Goal: Information Seeking & Learning: Check status

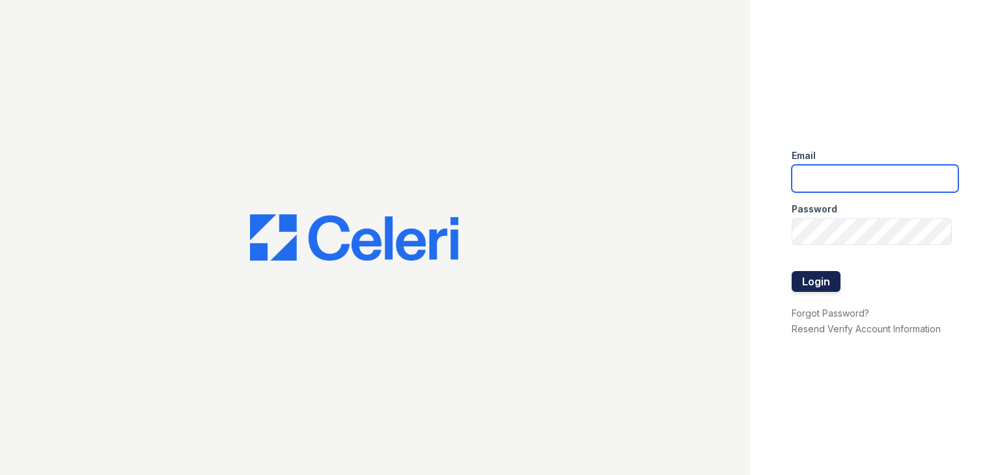
type input "arrivelex@trinity-pm.com"
click at [820, 281] on button "Login" at bounding box center [816, 281] width 49 height 21
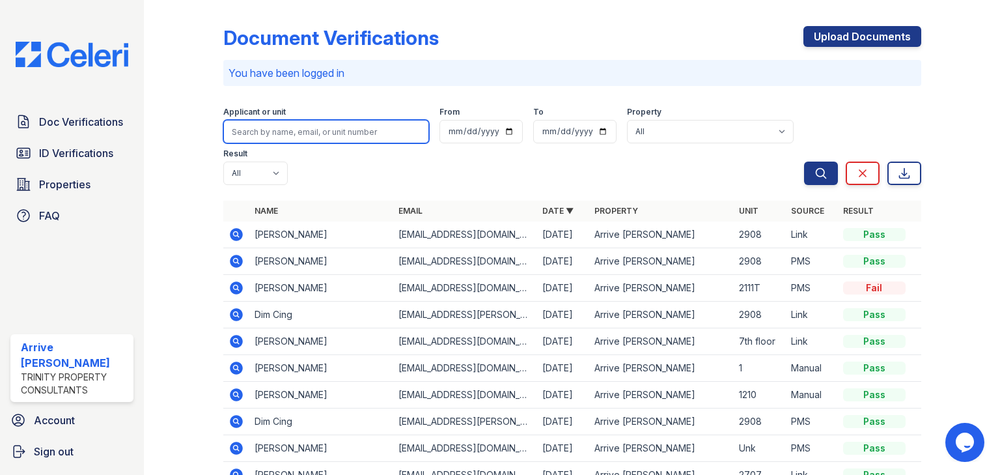
click at [284, 128] on input "search" at bounding box center [326, 131] width 206 height 23
type input "micha"
click at [804, 161] on button "Search" at bounding box center [821, 172] width 34 height 23
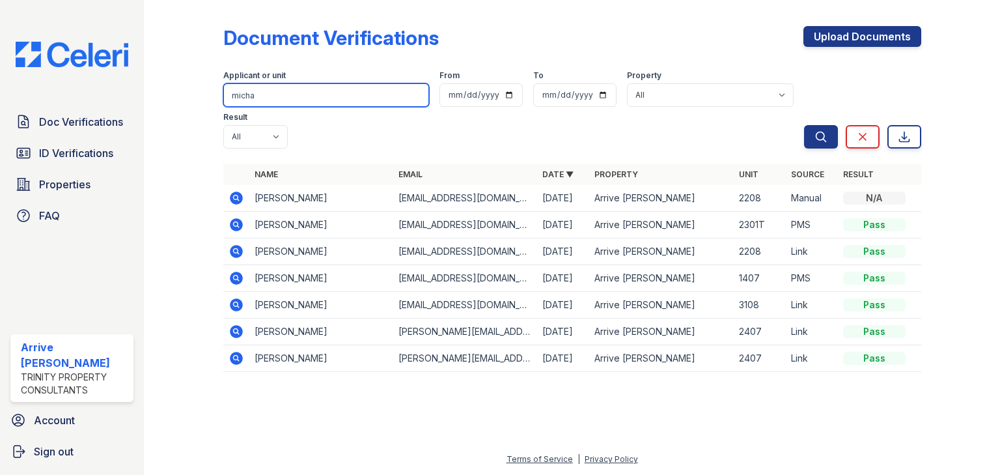
click at [256, 97] on input "micha" at bounding box center [326, 94] width 206 height 23
type input "micah"
click at [804, 125] on button "Search" at bounding box center [821, 136] width 34 height 23
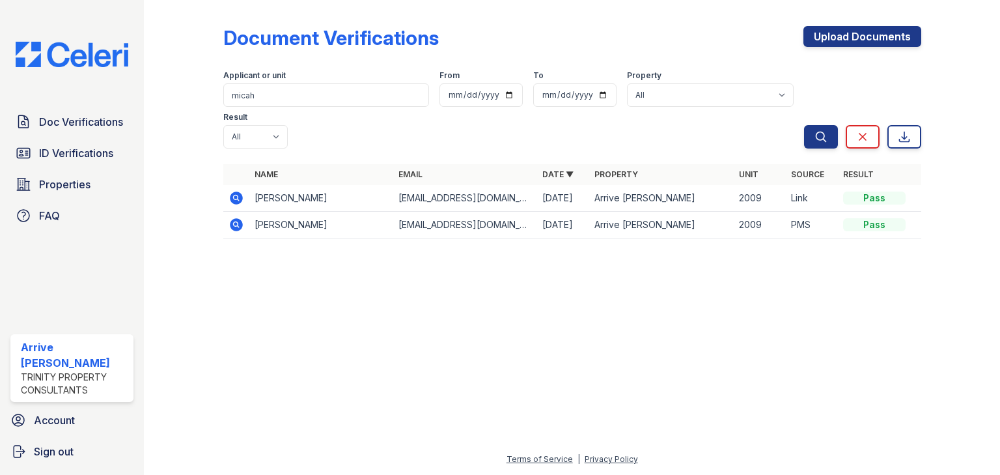
click at [241, 191] on icon at bounding box center [236, 197] width 13 height 13
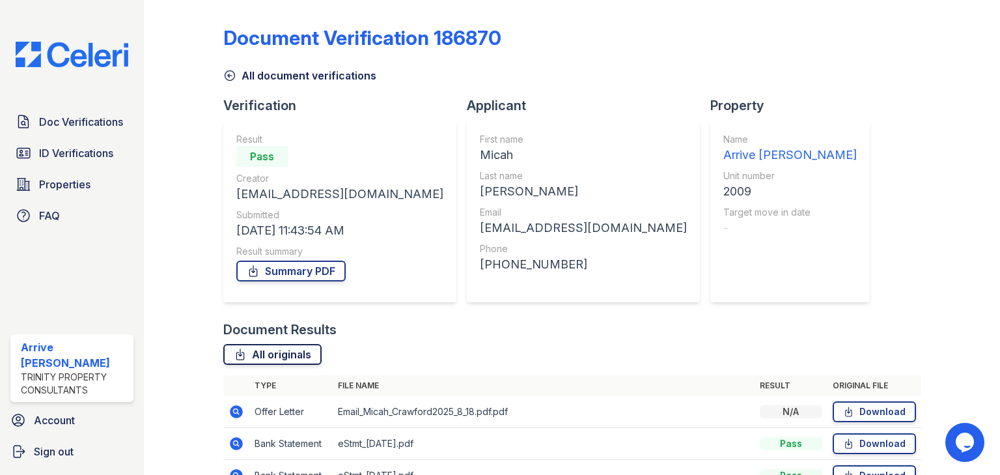
click at [297, 352] on link "All originals" at bounding box center [272, 354] width 98 height 21
click at [225, 74] on icon at bounding box center [229, 75] width 13 height 13
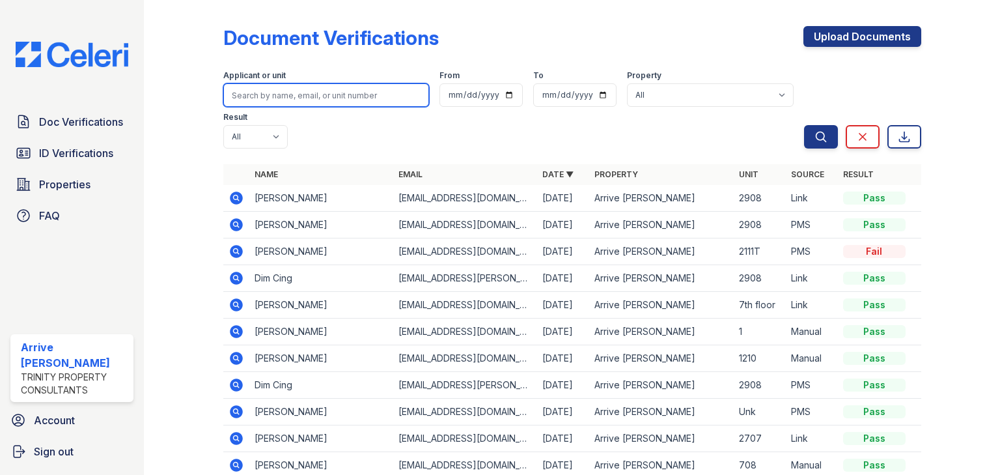
click at [253, 100] on input "search" at bounding box center [326, 94] width 206 height 23
type input "genesis"
click at [804, 125] on button "Search" at bounding box center [821, 136] width 34 height 23
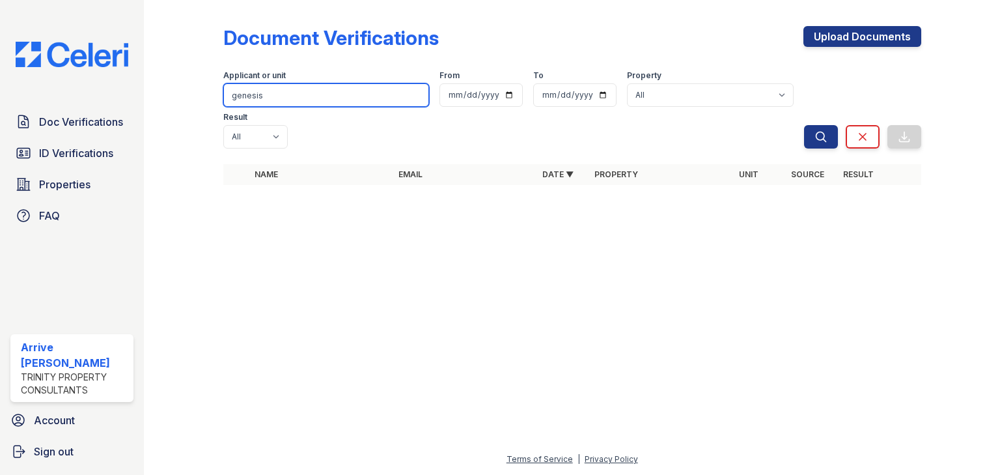
click at [283, 96] on input "genesis" at bounding box center [326, 94] width 206 height 23
click at [251, 95] on input "genesis" at bounding box center [326, 94] width 206 height 23
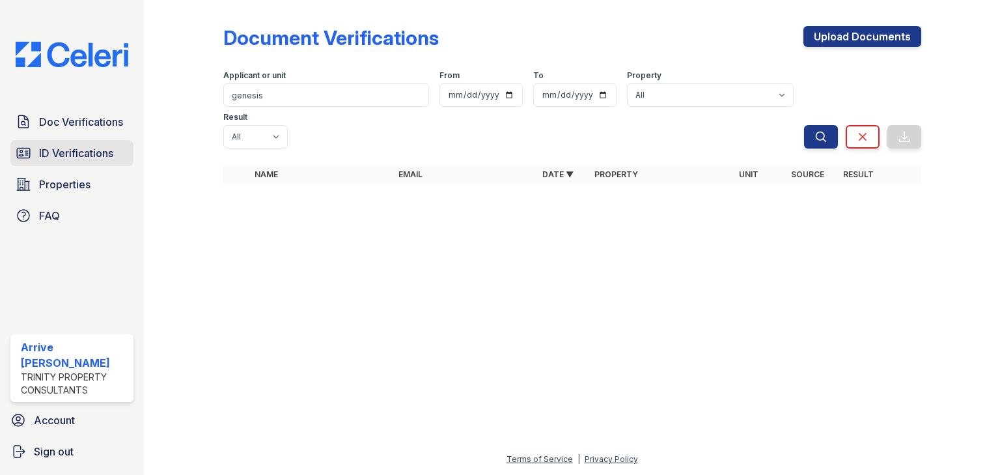
click at [71, 154] on span "ID Verifications" at bounding box center [76, 153] width 74 height 16
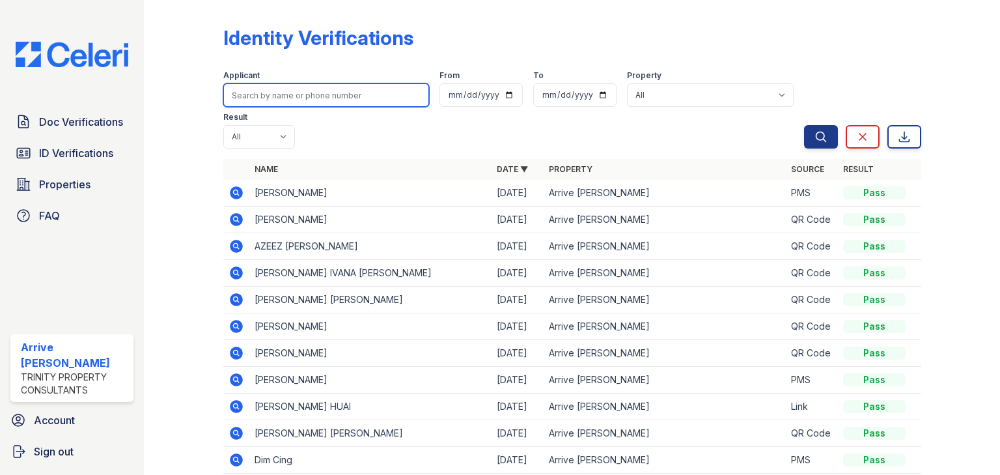
click at [290, 91] on input "search" at bounding box center [326, 94] width 206 height 23
type input "genesis"
click at [804, 125] on button "Search" at bounding box center [821, 136] width 34 height 23
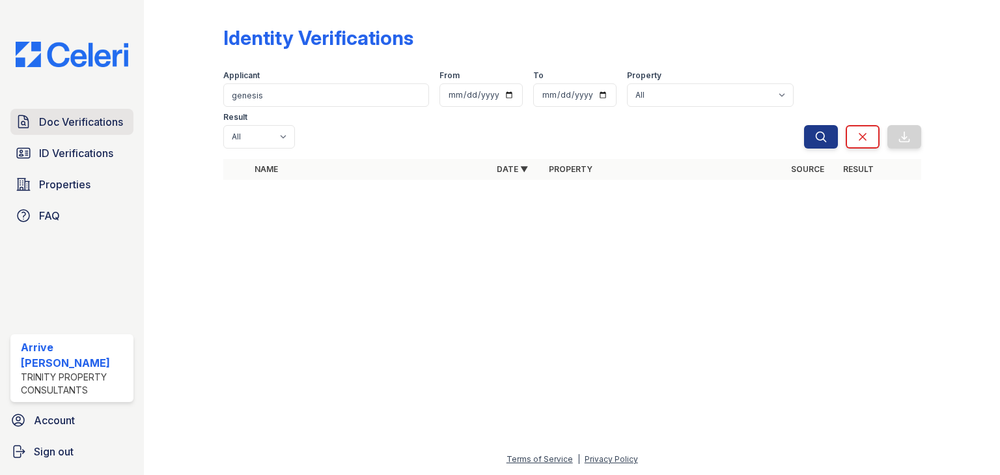
click at [96, 131] on link "Doc Verifications" at bounding box center [71, 122] width 123 height 26
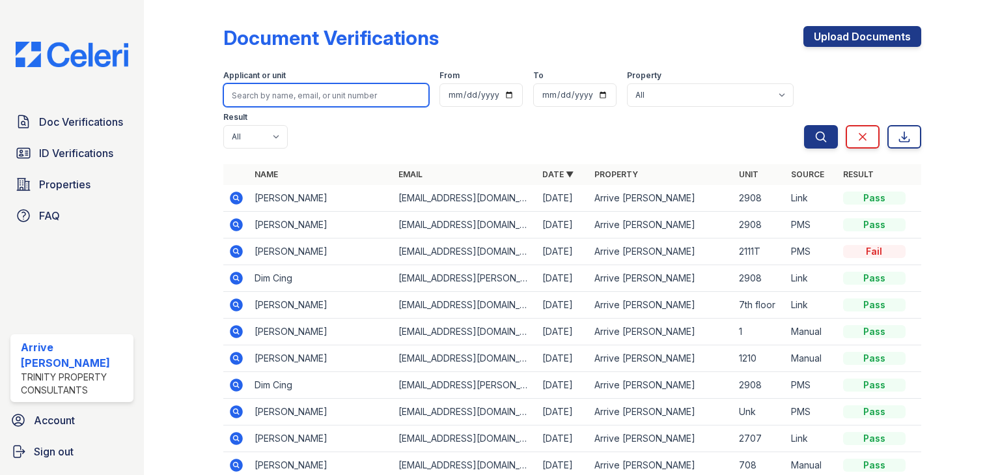
click at [262, 101] on input "search" at bounding box center [326, 94] width 206 height 23
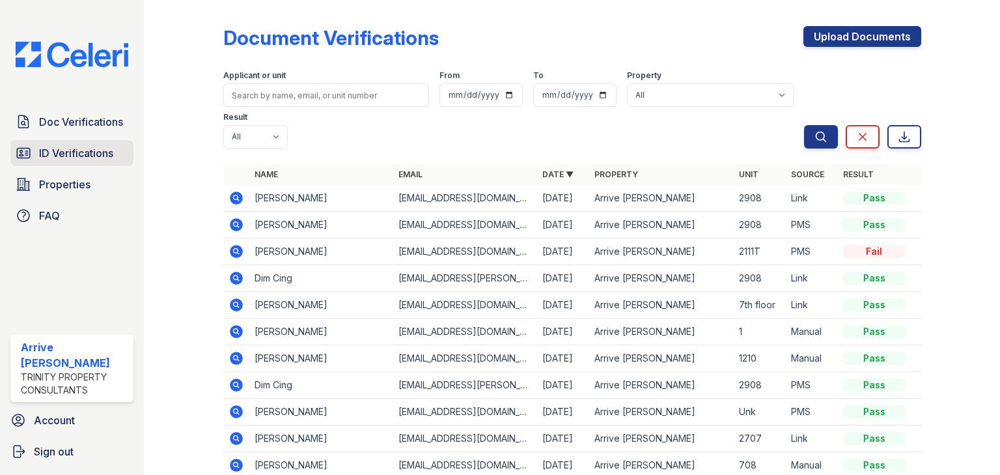
click at [76, 151] on span "ID Verifications" at bounding box center [76, 153] width 74 height 16
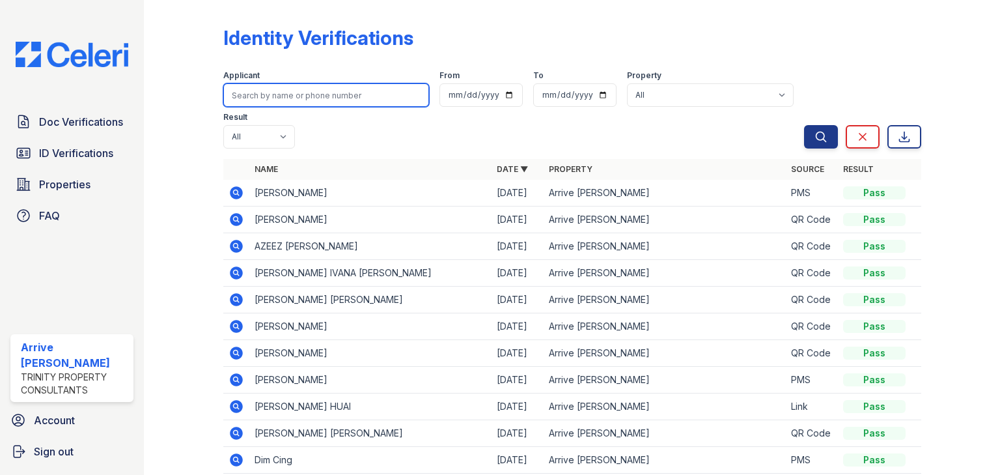
click at [276, 89] on input "search" at bounding box center [326, 94] width 206 height 23
type input "micah"
click at [804, 125] on button "Search" at bounding box center [821, 136] width 34 height 23
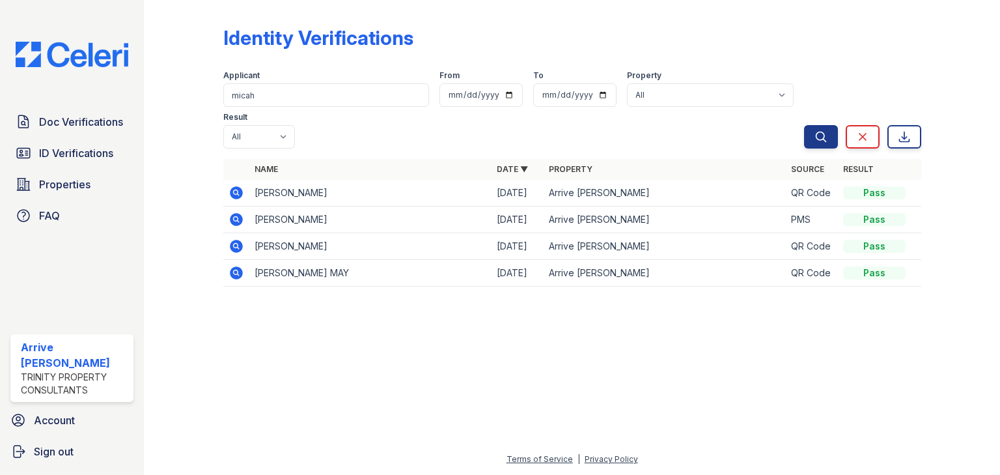
click at [236, 185] on icon at bounding box center [236, 193] width 16 height 16
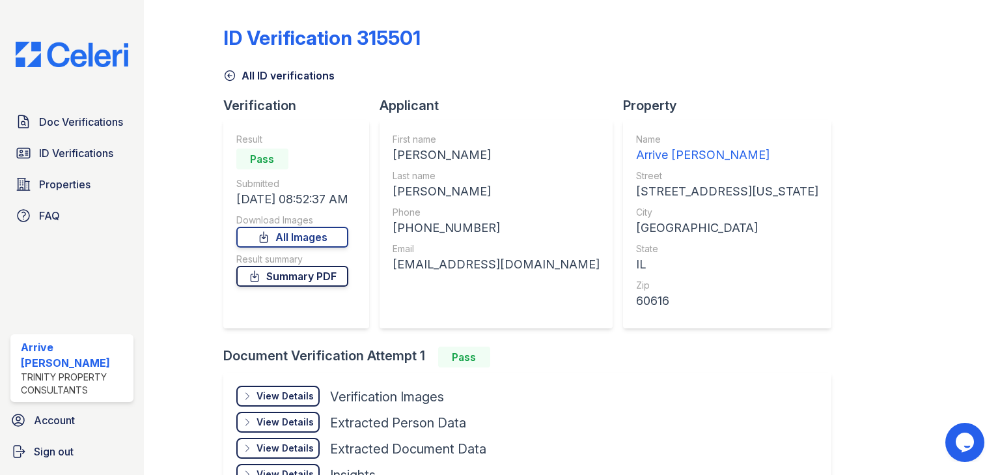
click at [284, 273] on link "Summary PDF" at bounding box center [292, 276] width 112 height 21
click at [55, 149] on span "ID Verifications" at bounding box center [76, 153] width 74 height 16
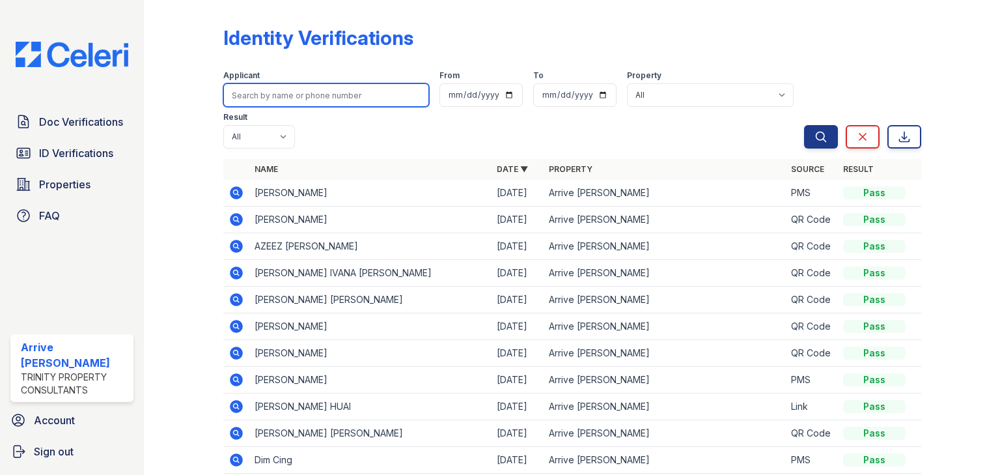
click at [286, 95] on input "search" at bounding box center [326, 94] width 206 height 23
type input "dim"
click at [804, 125] on button "Search" at bounding box center [821, 136] width 34 height 23
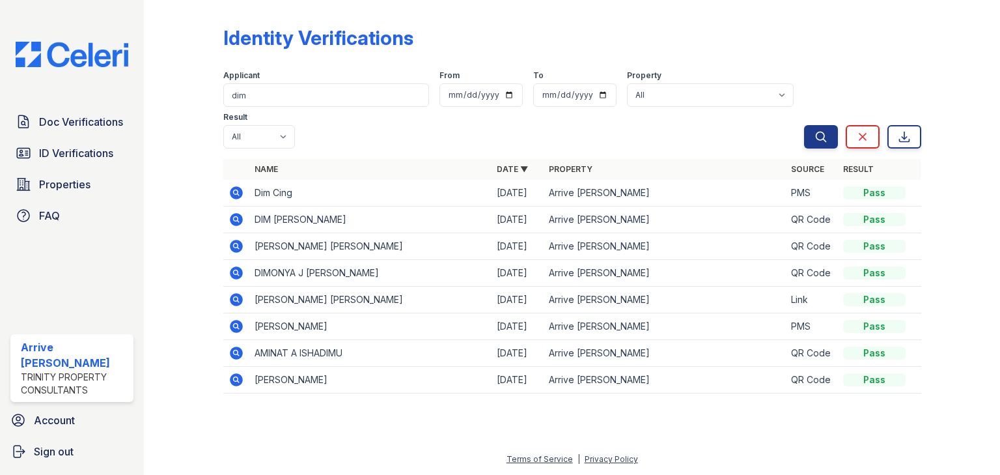
click at [236, 186] on icon at bounding box center [236, 192] width 13 height 13
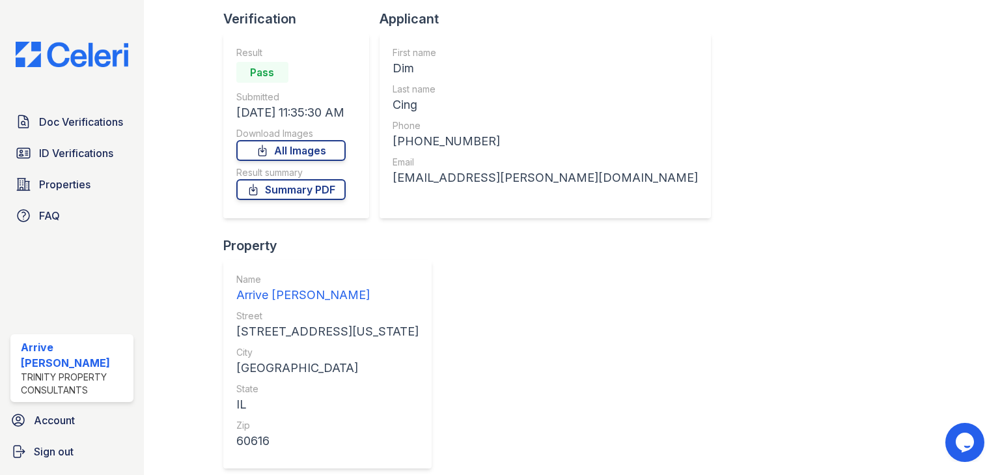
scroll to position [89, 0]
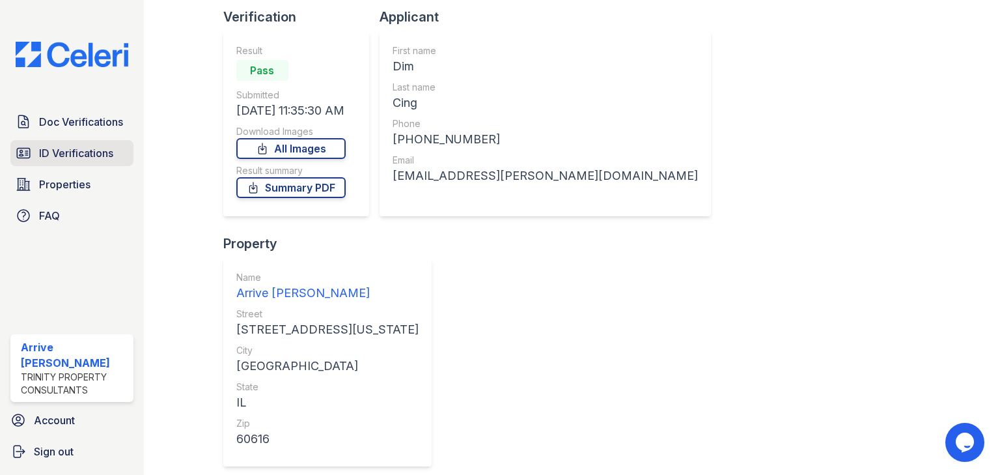
click at [39, 152] on span "ID Verifications" at bounding box center [76, 153] width 74 height 16
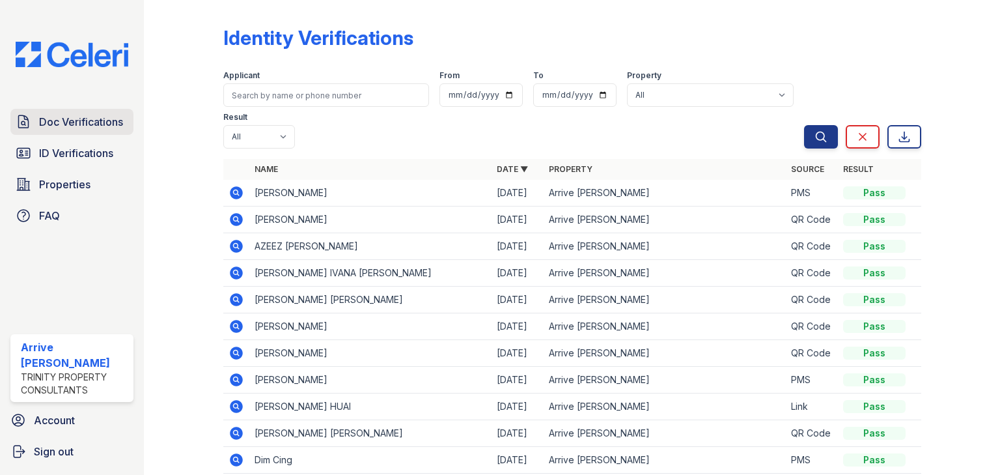
click at [113, 122] on span "Doc Verifications" at bounding box center [81, 122] width 84 height 16
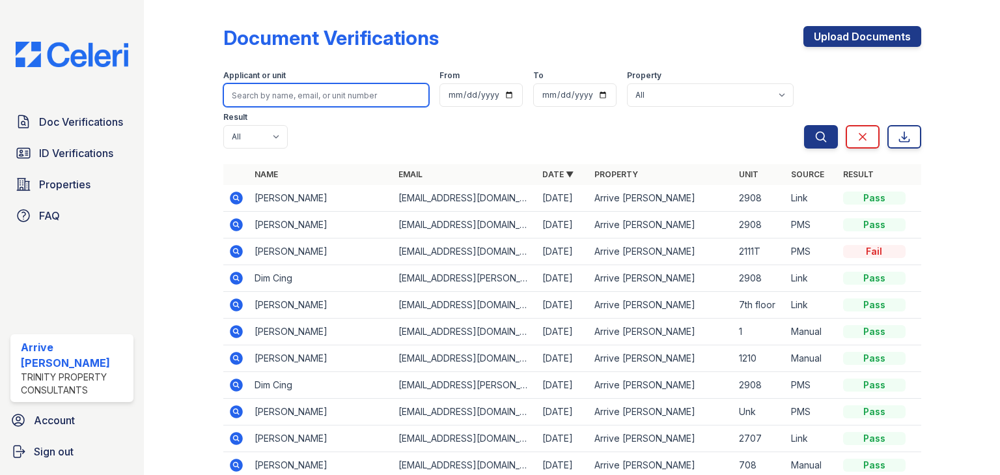
click at [255, 85] on input "search" at bounding box center [326, 94] width 206 height 23
type input "dim"
click at [804, 125] on button "Search" at bounding box center [821, 136] width 34 height 23
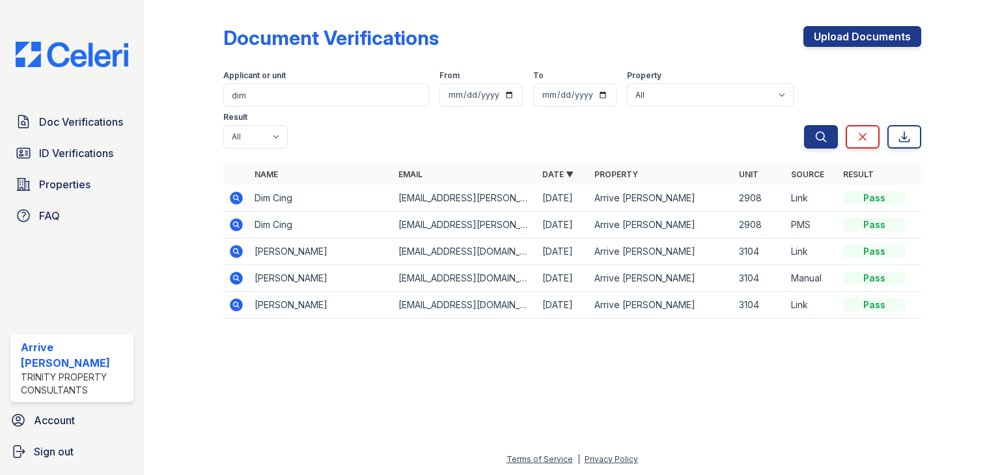
click at [245, 185] on td at bounding box center [236, 198] width 26 height 27
click at [238, 191] on icon at bounding box center [236, 197] width 13 height 13
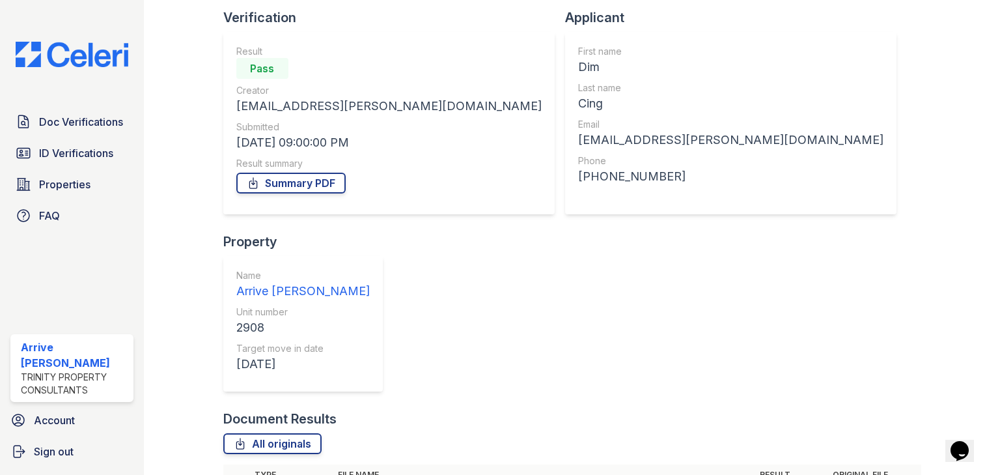
scroll to position [111, 0]
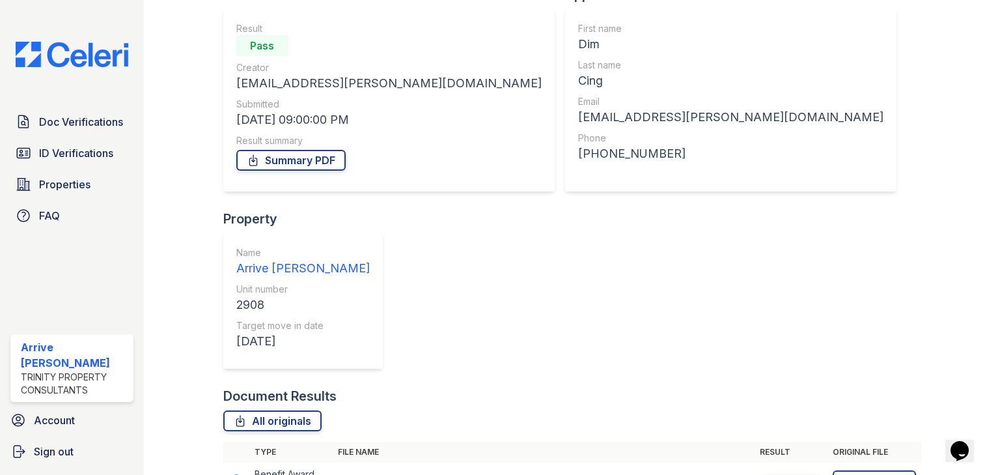
click at [235, 474] on icon at bounding box center [235, 479] width 3 height 3
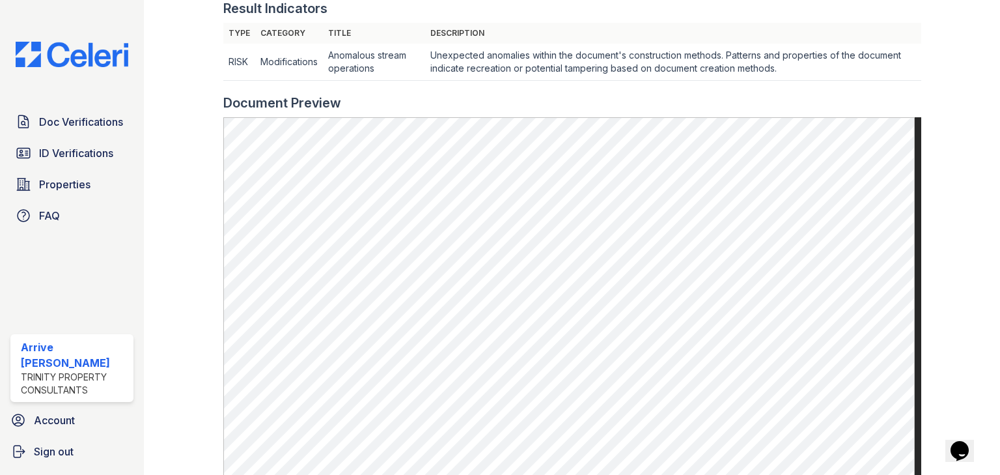
scroll to position [417, 0]
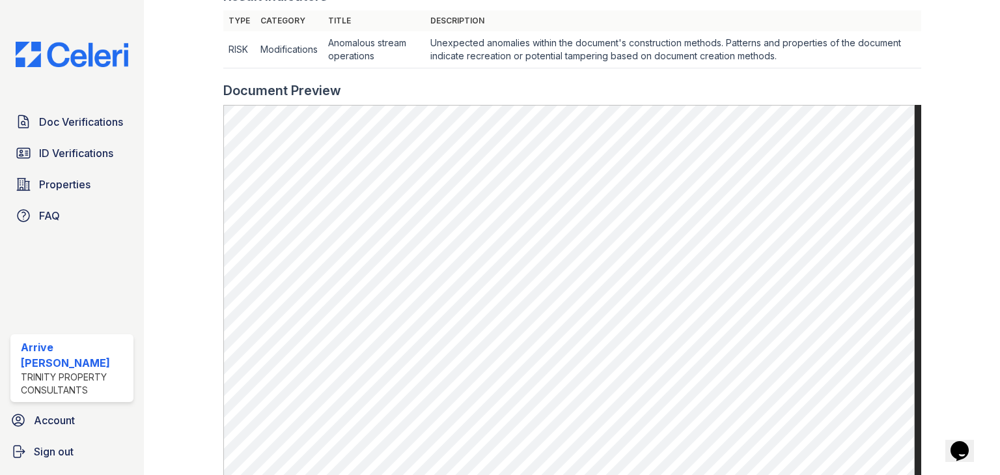
click at [290, 68] on td "Modifications" at bounding box center [289, 49] width 68 height 37
click at [81, 119] on span "Doc Verifications" at bounding box center [81, 122] width 84 height 16
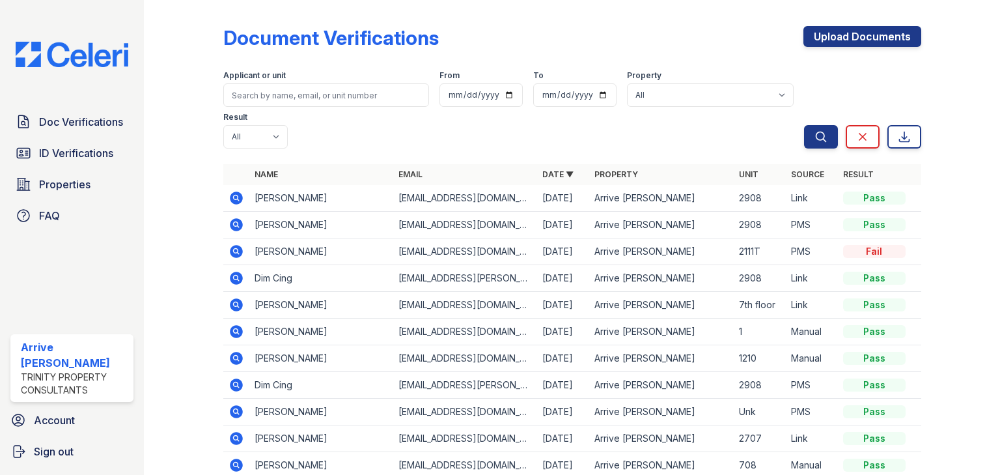
click at [238, 191] on icon at bounding box center [236, 197] width 13 height 13
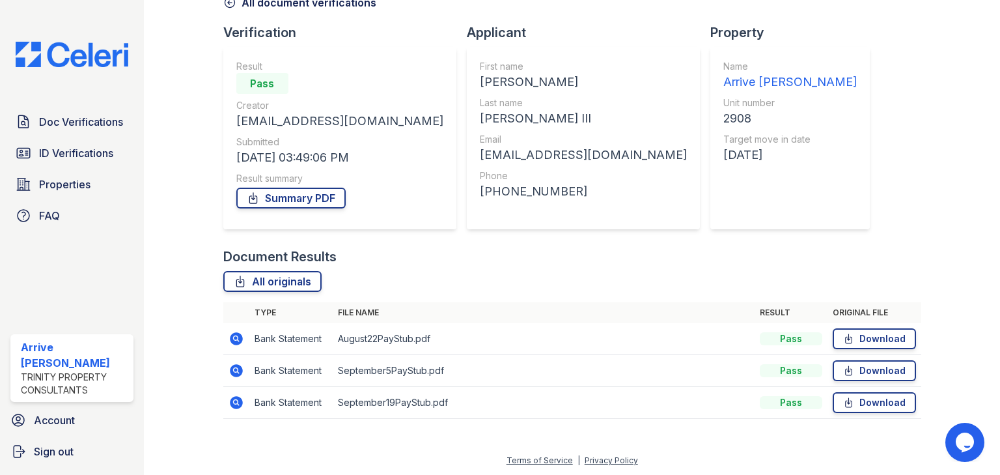
scroll to position [74, 0]
click at [230, 7] on icon at bounding box center [229, 1] width 13 height 13
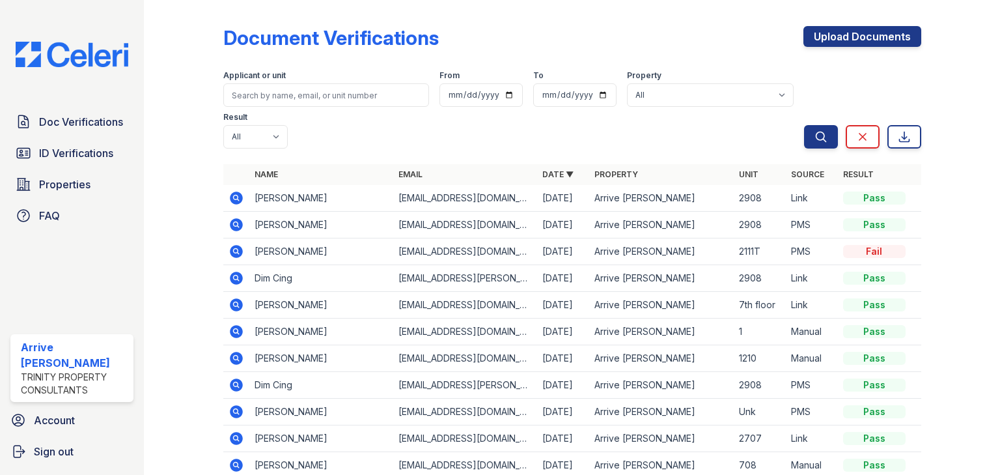
click at [237, 218] on icon at bounding box center [236, 224] width 13 height 13
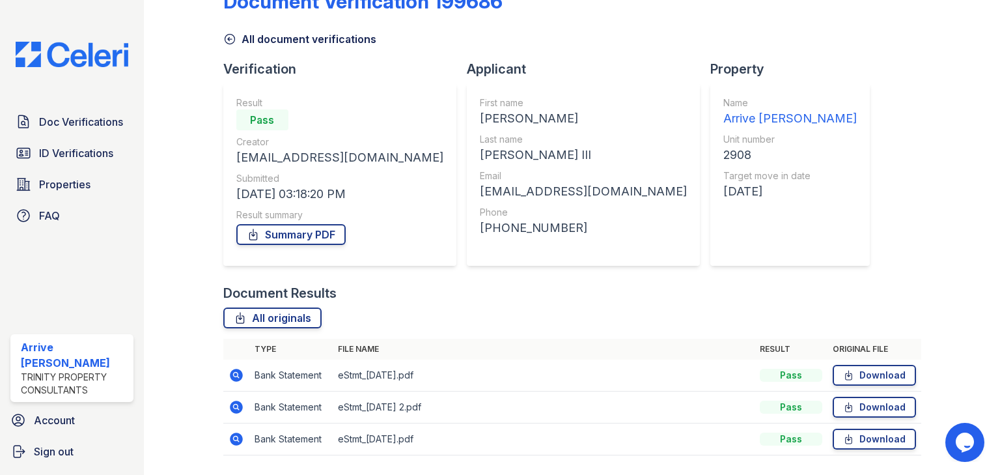
scroll to position [74, 0]
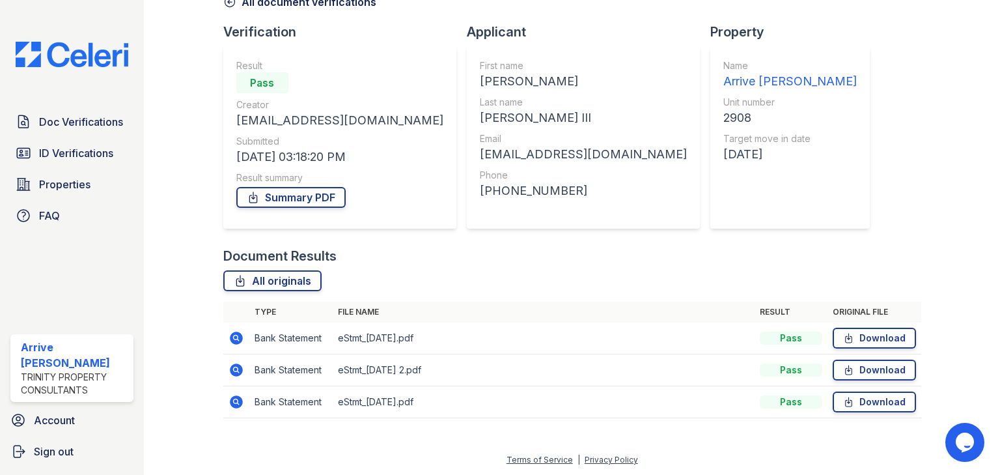
click at [232, 331] on icon at bounding box center [236, 338] width 16 height 16
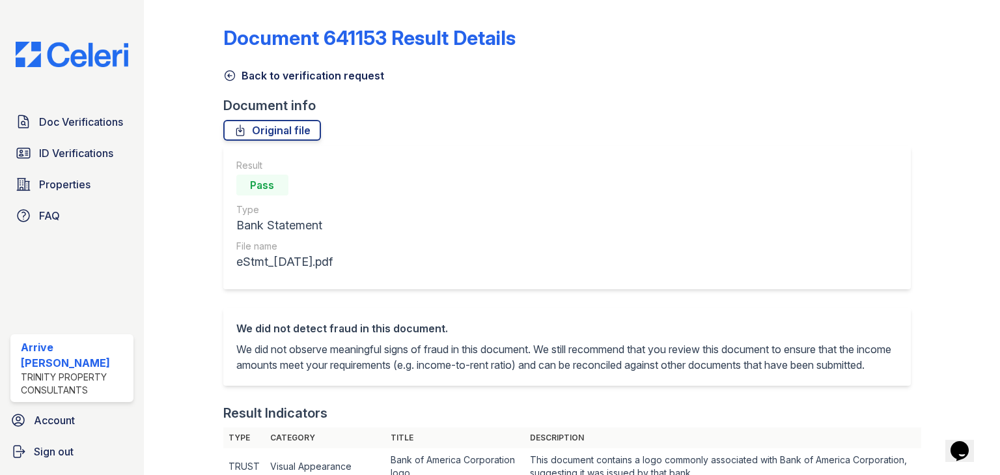
click at [227, 74] on icon at bounding box center [230, 76] width 10 height 10
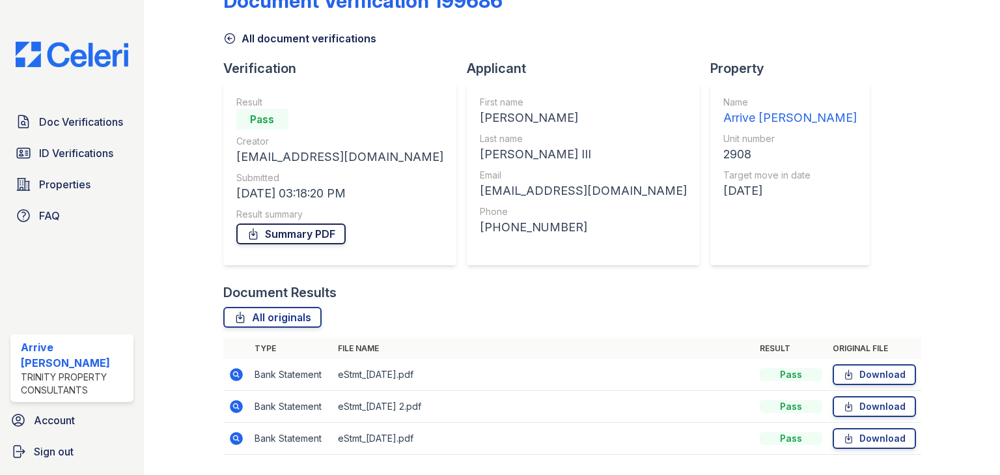
scroll to position [74, 0]
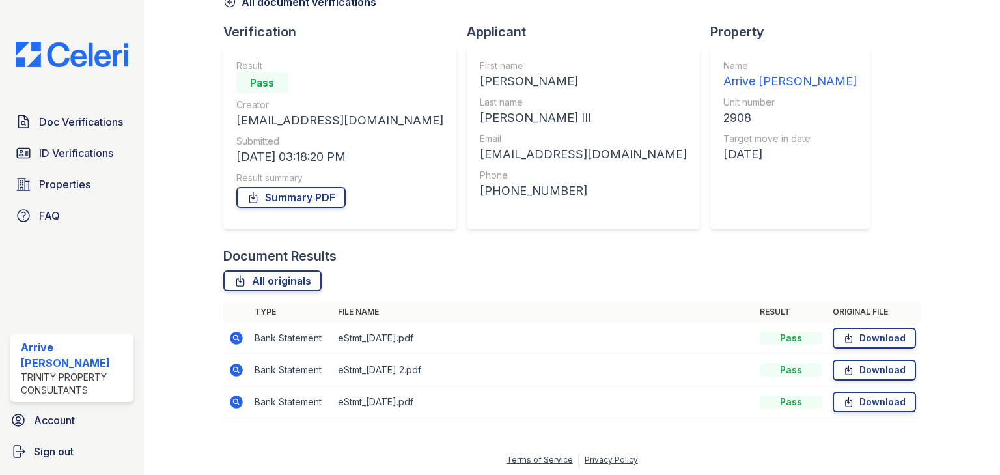
click at [240, 365] on icon at bounding box center [236, 369] width 13 height 13
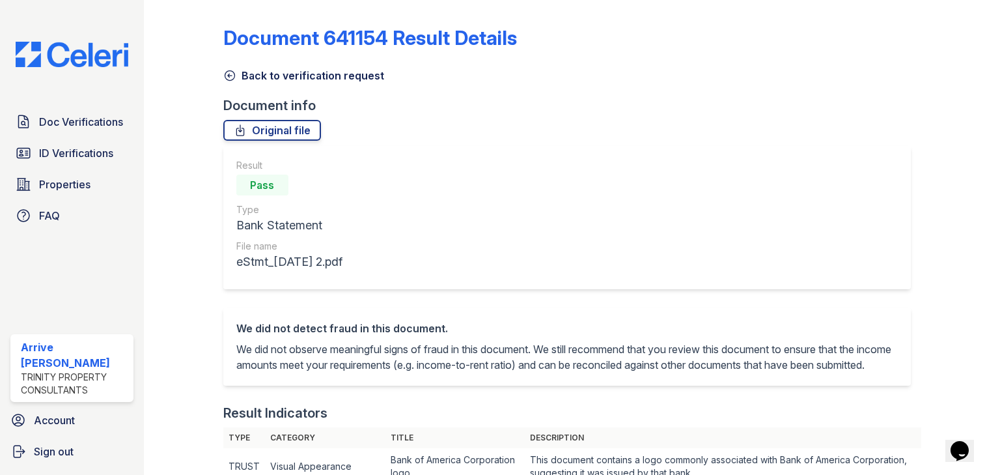
click at [225, 80] on icon at bounding box center [229, 75] width 13 height 13
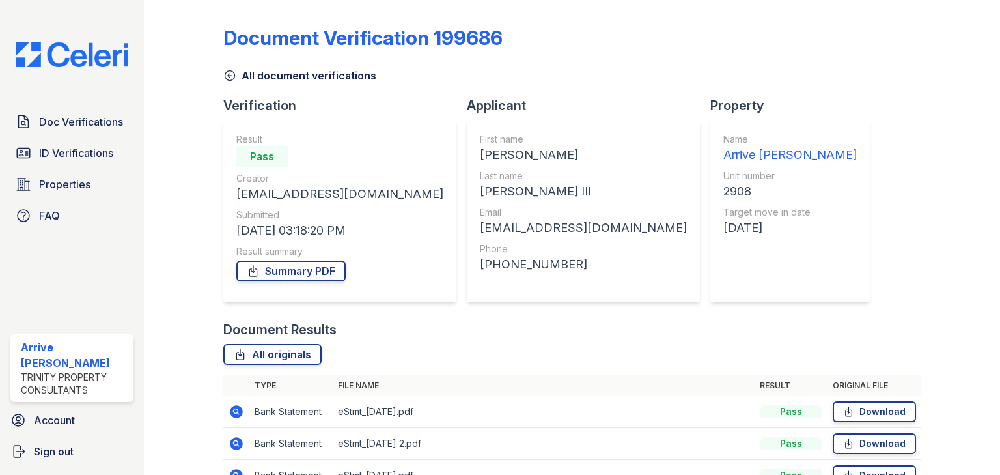
click at [228, 71] on icon at bounding box center [229, 75] width 13 height 13
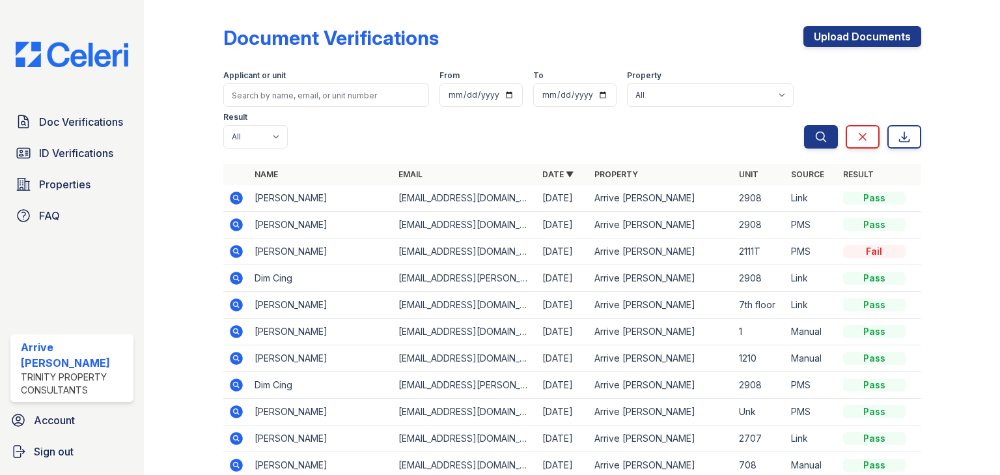
click at [237, 191] on icon at bounding box center [236, 197] width 13 height 13
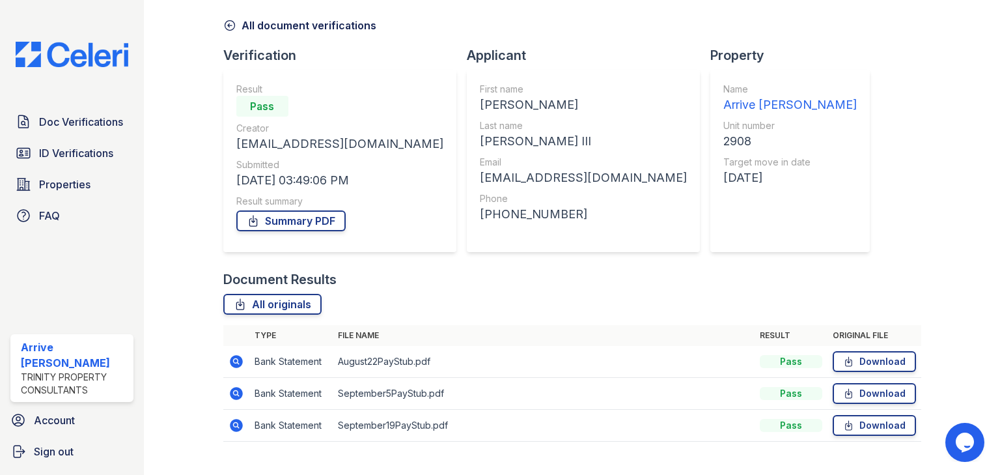
scroll to position [74, 0]
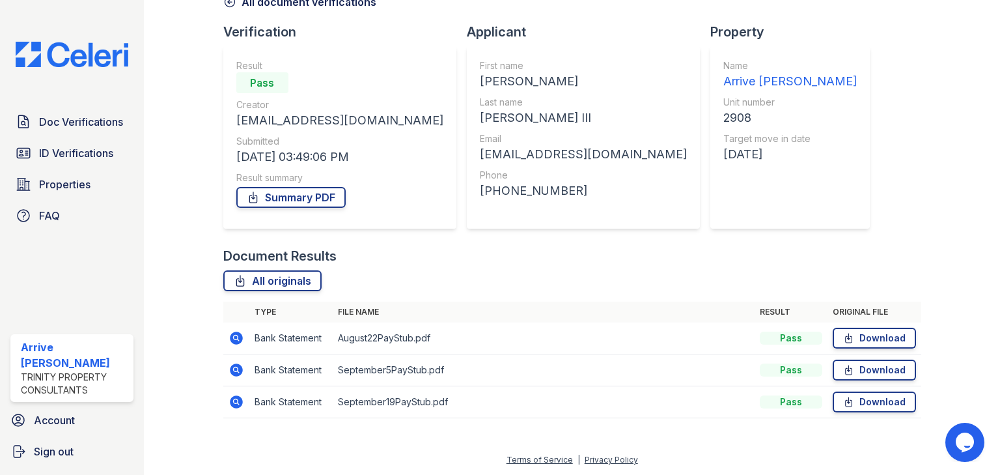
click at [236, 337] on icon at bounding box center [235, 336] width 3 height 3
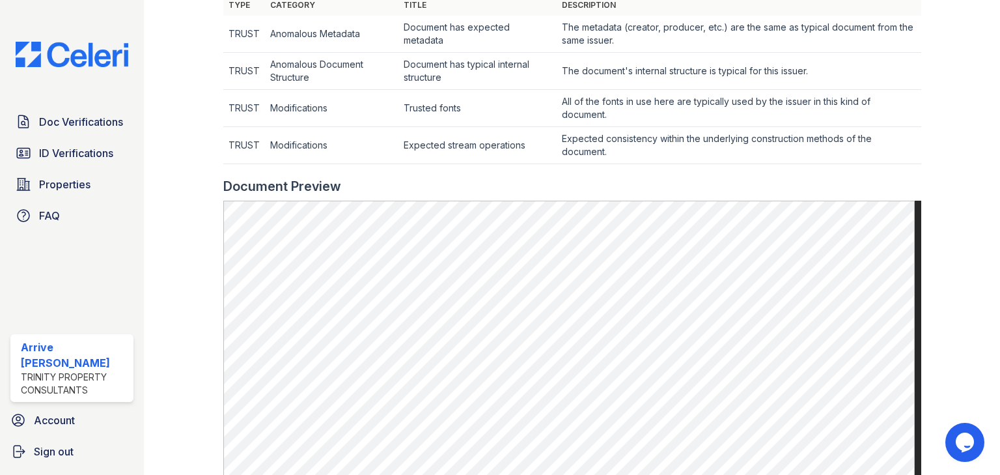
scroll to position [521, 0]
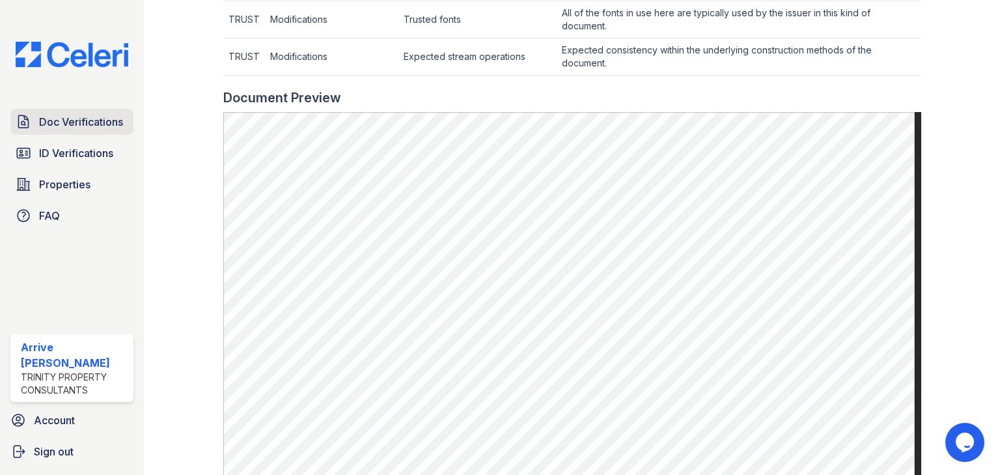
click at [103, 119] on span "Doc Verifications" at bounding box center [81, 122] width 84 height 16
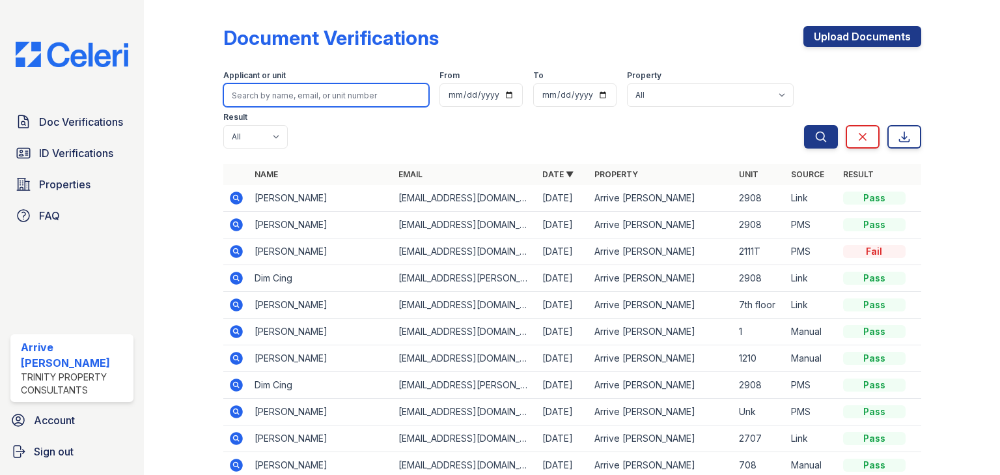
click at [288, 91] on input "search" at bounding box center [326, 94] width 206 height 23
type input "khan"
click at [804, 125] on button "Search" at bounding box center [821, 136] width 34 height 23
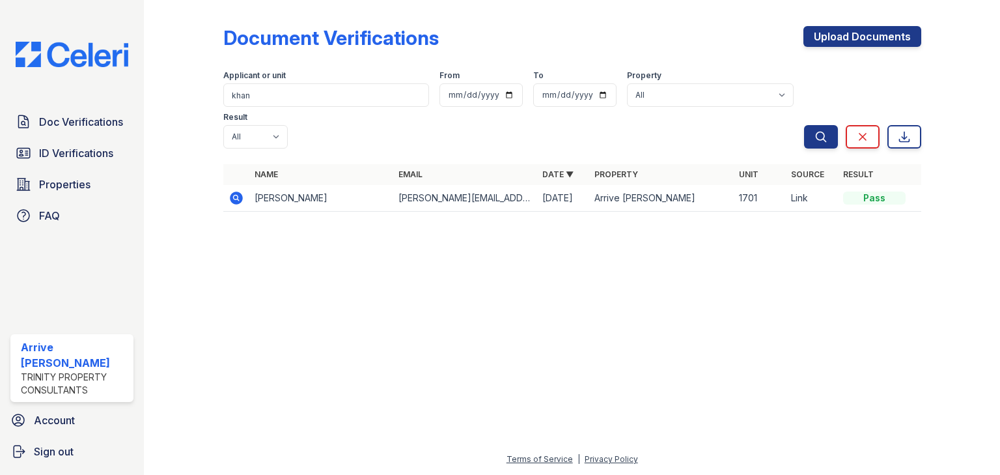
click at [240, 190] on icon at bounding box center [236, 198] width 16 height 16
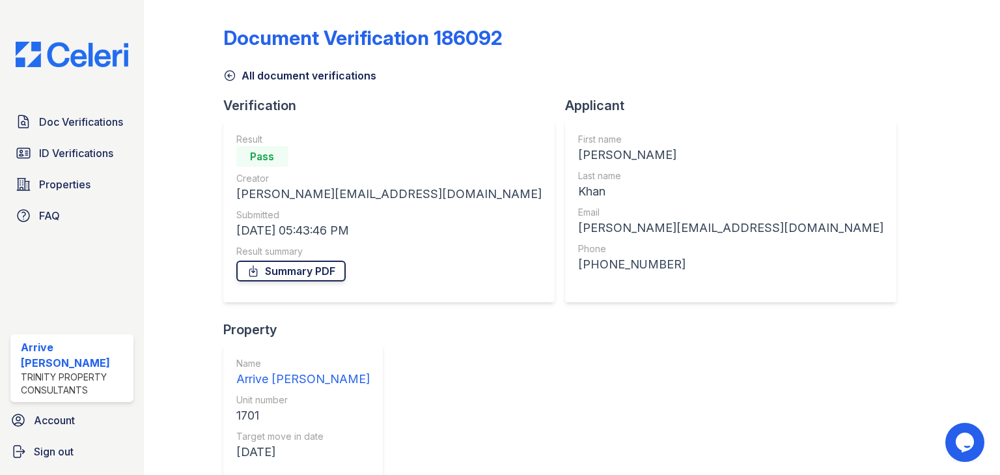
click at [273, 271] on link "Summary PDF" at bounding box center [290, 270] width 109 height 21
click at [70, 114] on span "Doc Verifications" at bounding box center [81, 122] width 84 height 16
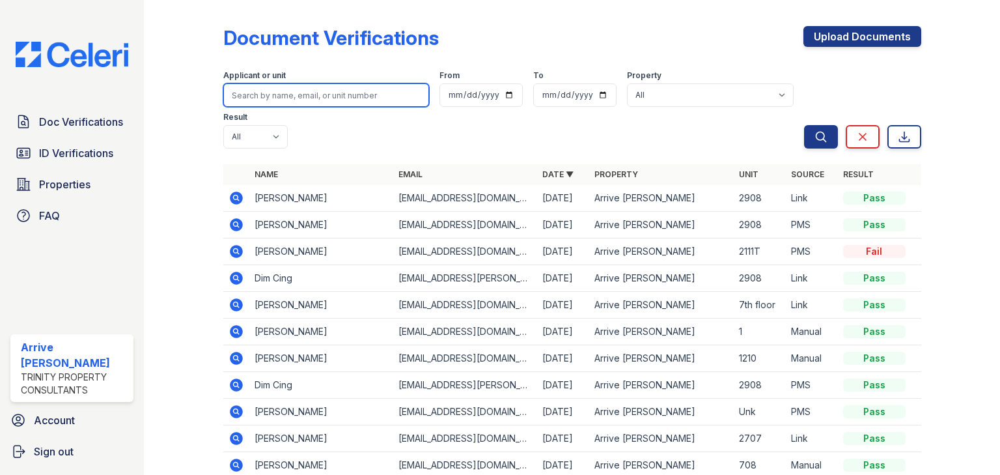
click at [288, 96] on input "search" at bounding box center [326, 94] width 206 height 23
type input "redric"
click at [804, 125] on button "Search" at bounding box center [821, 136] width 34 height 23
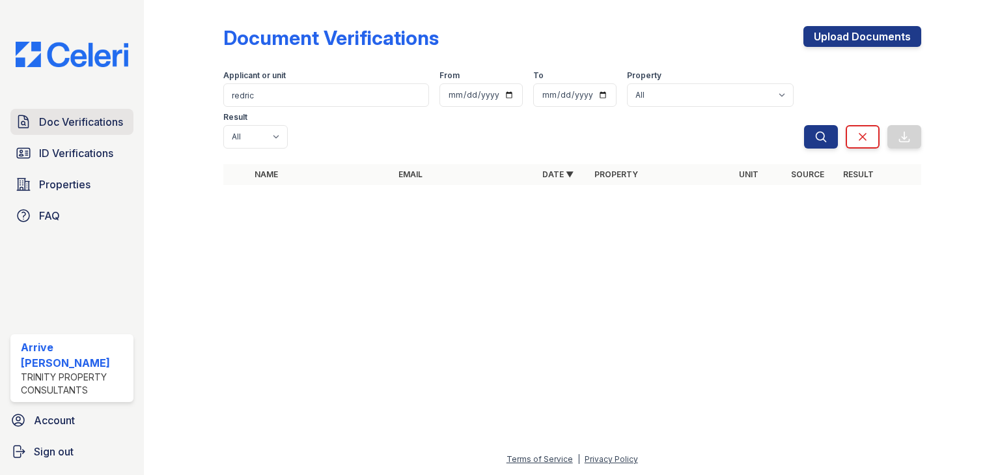
click at [98, 126] on span "Doc Verifications" at bounding box center [81, 122] width 84 height 16
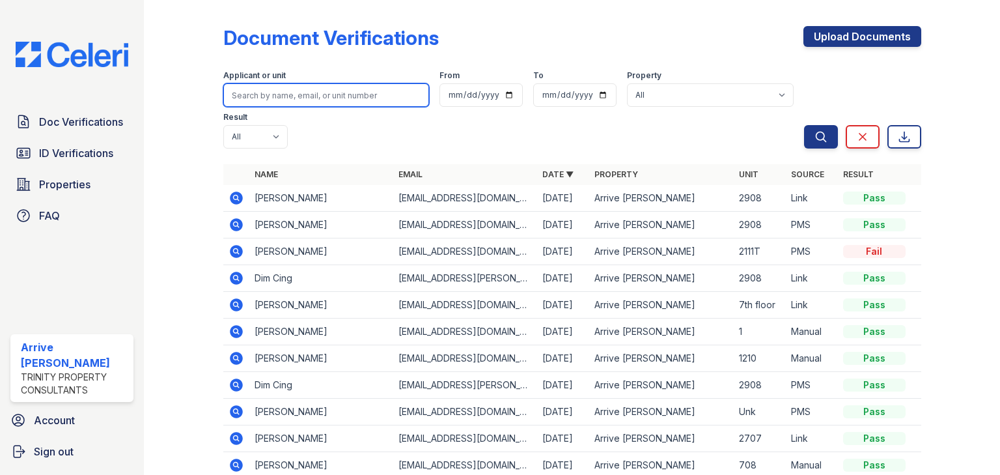
click at [264, 96] on input "search" at bounding box center [326, 94] width 206 height 23
click at [309, 164] on th "Name" at bounding box center [321, 174] width 144 height 21
click at [281, 92] on input "red" at bounding box center [326, 94] width 206 height 23
type input "gabriel"
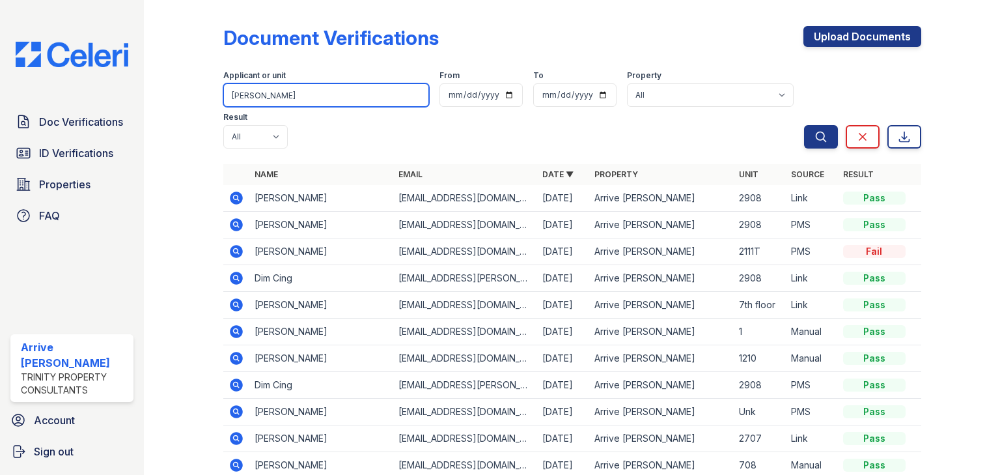
click at [804, 125] on button "Search" at bounding box center [821, 136] width 34 height 23
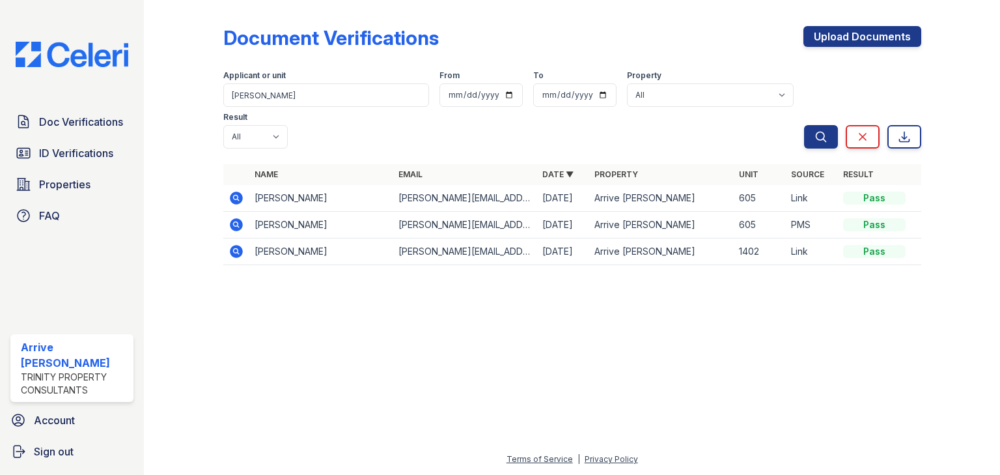
click at [233, 190] on icon at bounding box center [236, 198] width 16 height 16
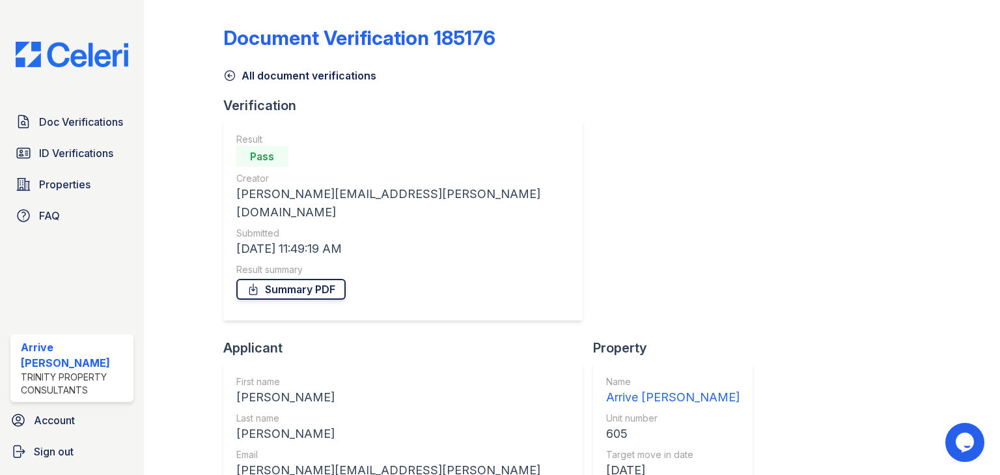
click at [301, 279] on link "Summary PDF" at bounding box center [290, 289] width 109 height 21
click at [82, 124] on span "Doc Verifications" at bounding box center [81, 122] width 84 height 16
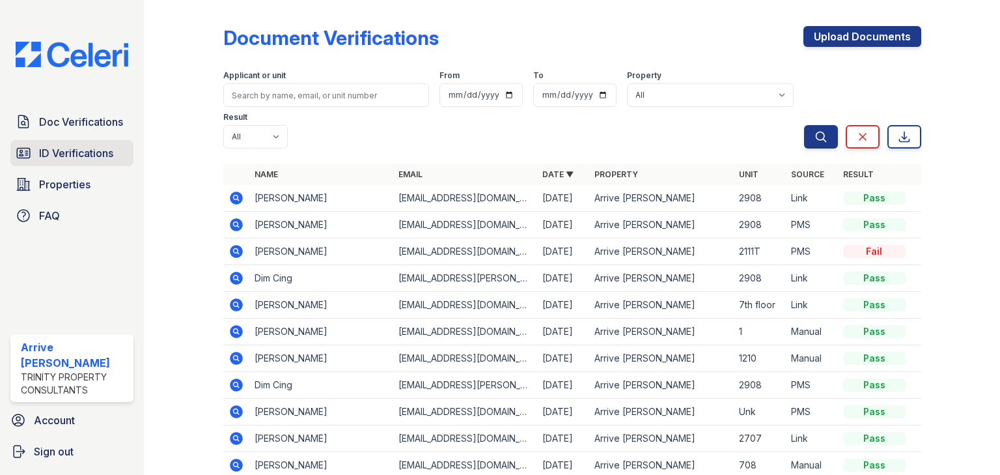
click at [62, 151] on span "ID Verifications" at bounding box center [76, 153] width 74 height 16
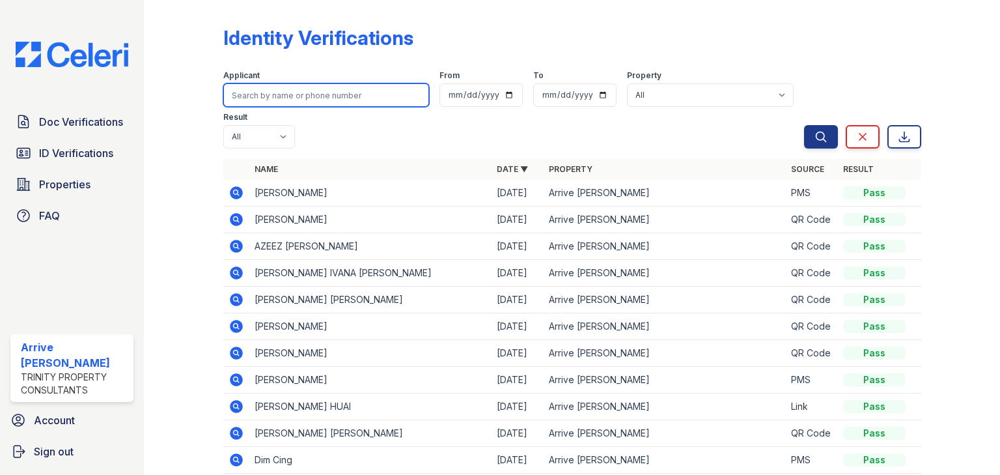
click at [247, 98] on input "search" at bounding box center [326, 94] width 206 height 23
type input "[PERSON_NAME]"
click at [804, 125] on button "Search" at bounding box center [821, 136] width 34 height 23
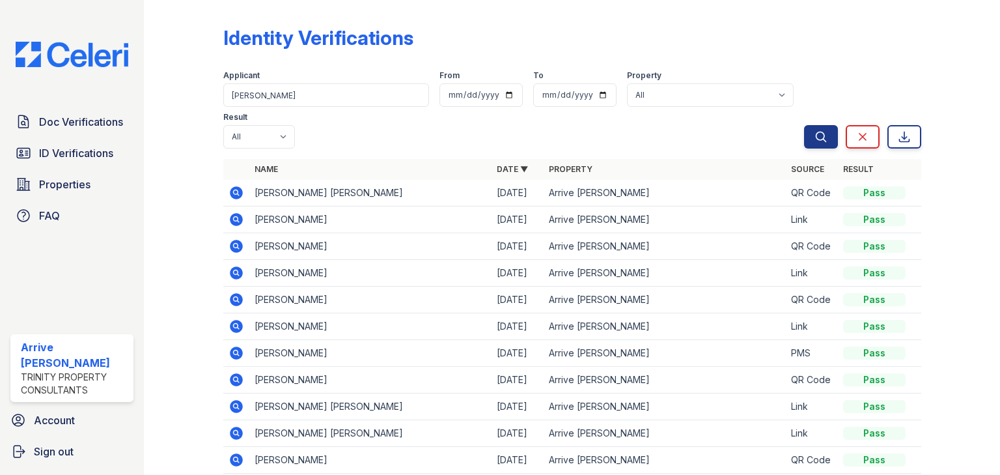
click at [232, 217] on icon at bounding box center [236, 219] width 13 height 13
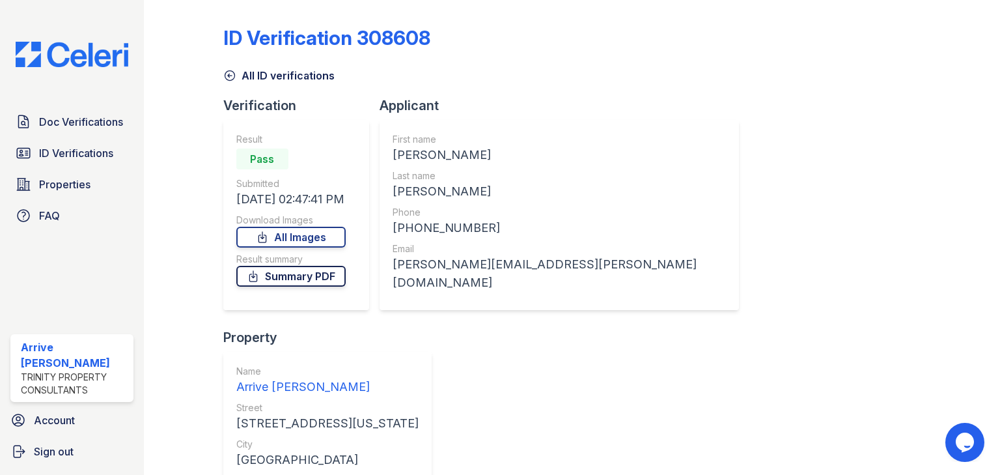
click at [284, 272] on link "Summary PDF" at bounding box center [290, 276] width 109 height 21
click at [79, 123] on span "Doc Verifications" at bounding box center [81, 122] width 84 height 16
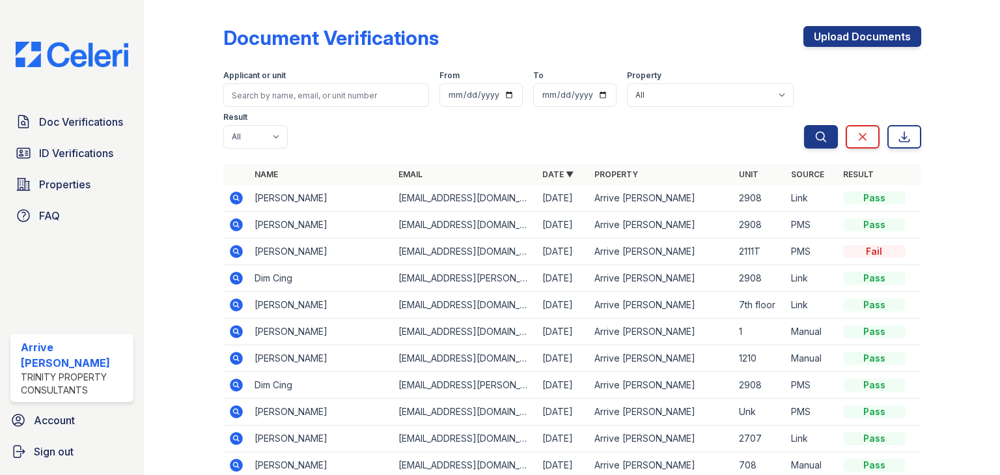
click at [241, 83] on div "Applicant or unit" at bounding box center [326, 76] width 206 height 13
drag, startPoint x: 262, startPoint y: 114, endPoint x: 263, endPoint y: 107, distance: 7.2
click at [263, 154] on div at bounding box center [572, 156] width 698 height 5
click at [265, 103] on input "search" at bounding box center [326, 94] width 206 height 23
type input "ekpo"
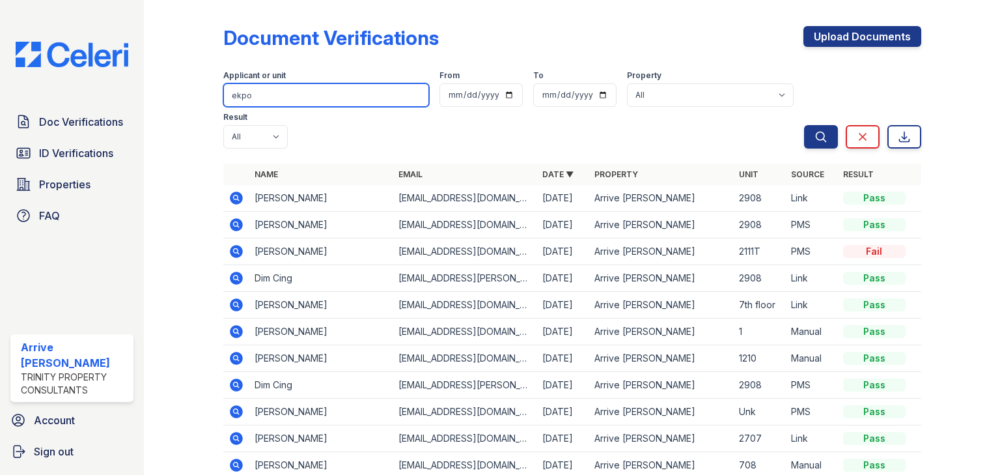
click at [804, 125] on button "Search" at bounding box center [821, 136] width 34 height 23
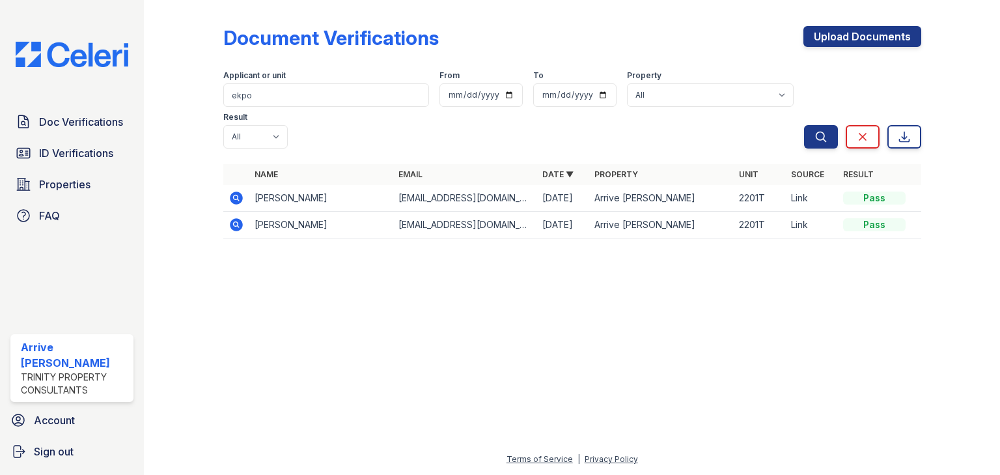
click at [239, 191] on icon at bounding box center [236, 197] width 13 height 13
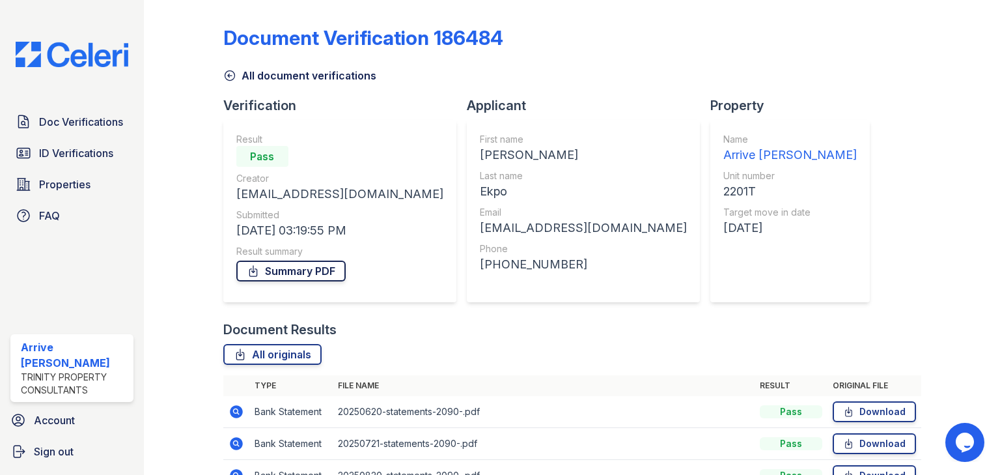
click at [286, 277] on link "Summary PDF" at bounding box center [290, 270] width 109 height 21
click at [224, 73] on icon at bounding box center [229, 75] width 13 height 13
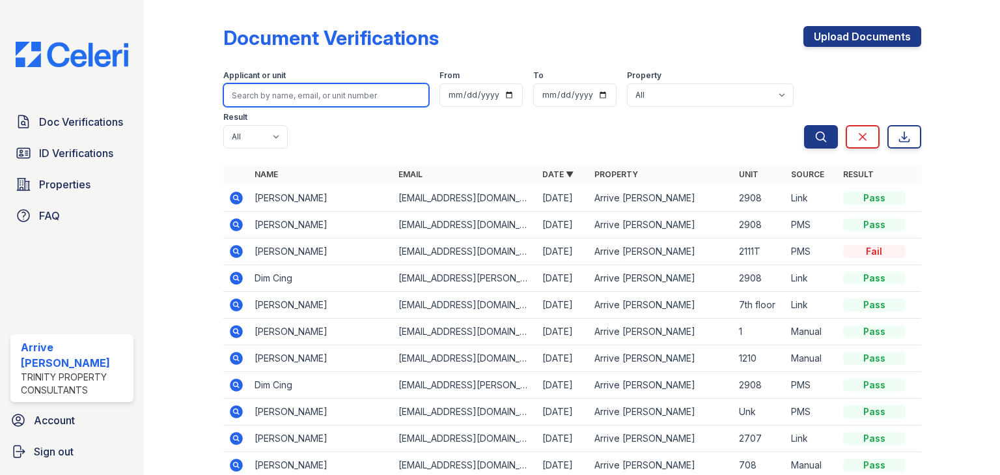
click at [294, 90] on input "search" at bounding box center [326, 94] width 206 height 23
type input "[PERSON_NAME]"
click at [804, 125] on button "Search" at bounding box center [821, 136] width 34 height 23
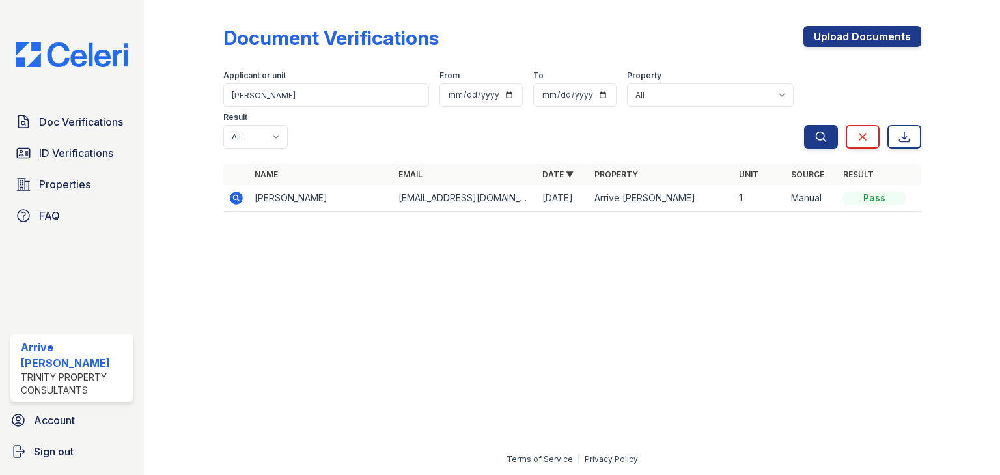
click at [229, 190] on icon at bounding box center [236, 198] width 16 height 16
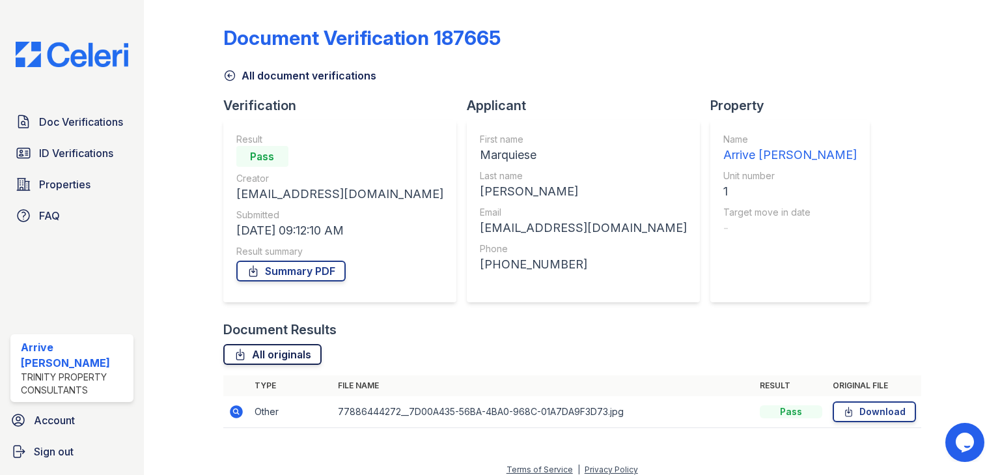
click at [264, 352] on link "All originals" at bounding box center [272, 354] width 98 height 21
click at [299, 268] on link "Summary PDF" at bounding box center [290, 270] width 109 height 21
click at [91, 148] on span "ID Verifications" at bounding box center [76, 153] width 74 height 16
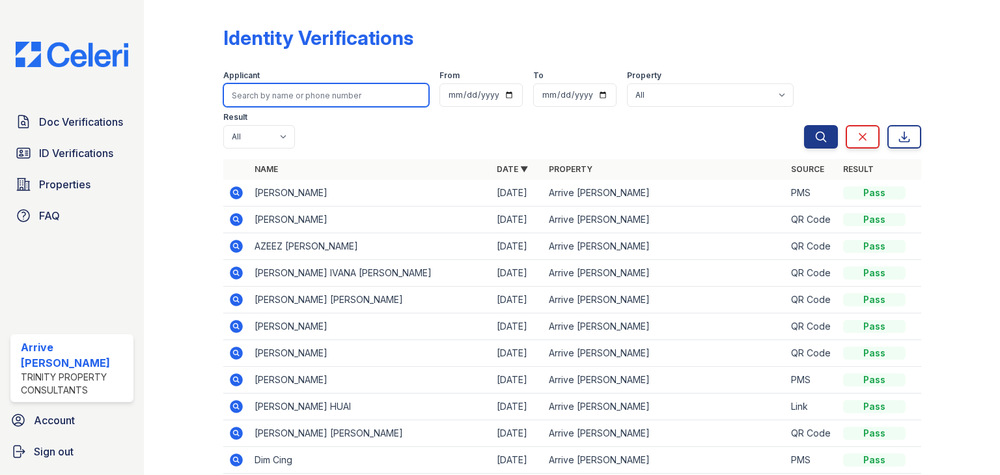
click at [251, 95] on input "search" at bounding box center [326, 94] width 206 height 23
type input "scott"
click at [804, 125] on button "Search" at bounding box center [821, 136] width 34 height 23
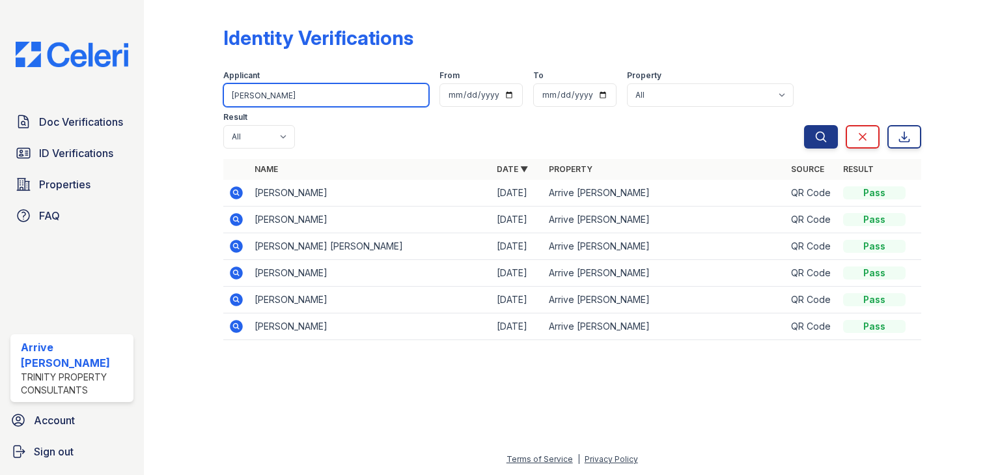
click at [314, 97] on input "scott" at bounding box center [326, 94] width 206 height 23
type input "marqui"
click at [804, 125] on button "Search" at bounding box center [821, 136] width 34 height 23
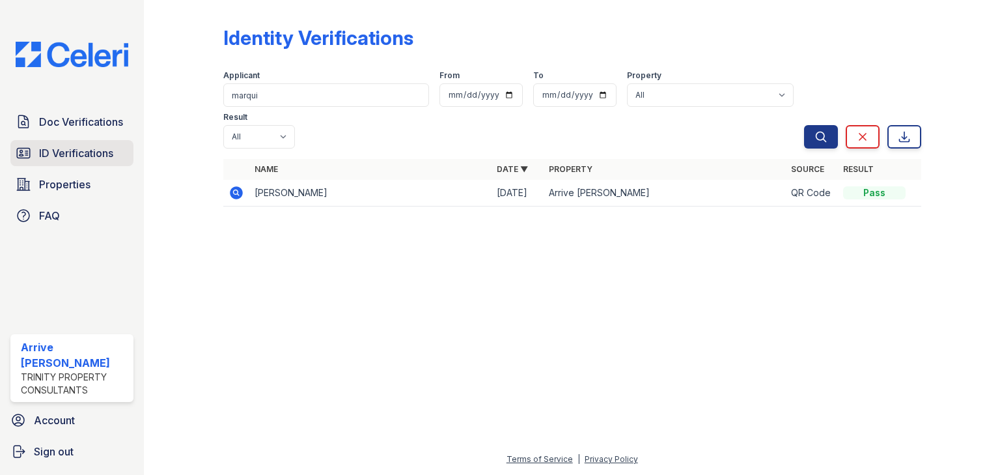
click at [57, 150] on span "ID Verifications" at bounding box center [76, 153] width 74 height 16
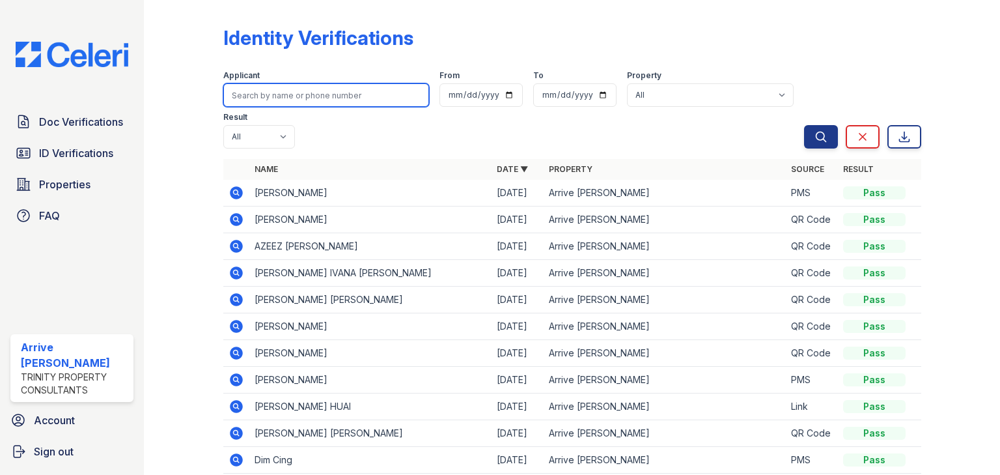
click at [279, 87] on input "search" at bounding box center [326, 94] width 206 height 23
type input "marquise"
click at [804, 125] on button "Search" at bounding box center [821, 136] width 34 height 23
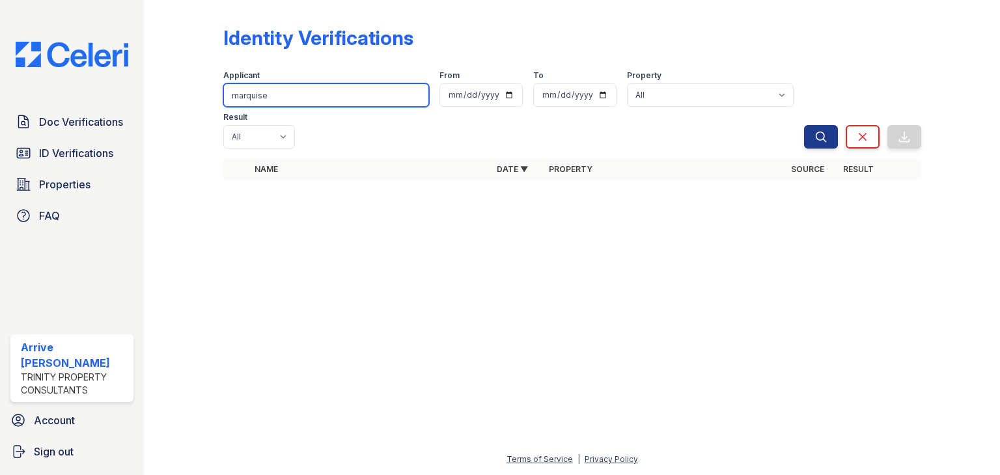
click at [273, 94] on input "marquise" at bounding box center [326, 94] width 206 height 23
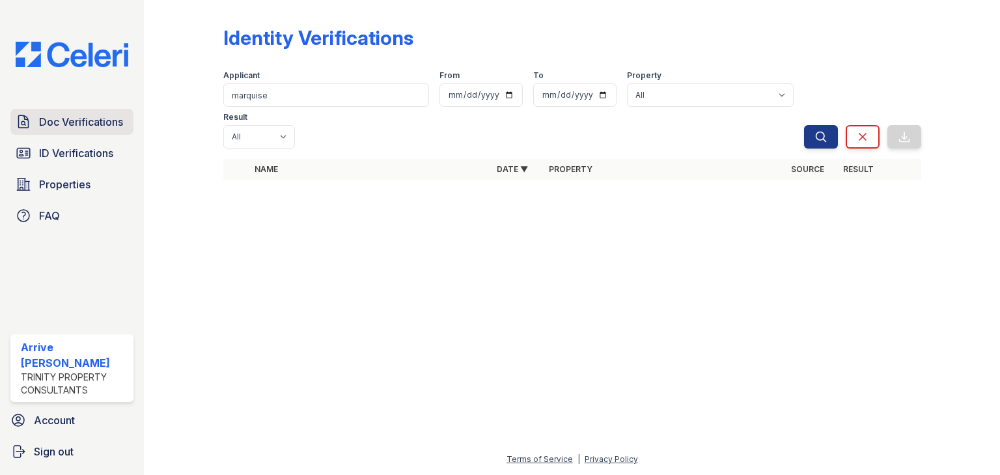
click at [97, 120] on span "Doc Verifications" at bounding box center [81, 122] width 84 height 16
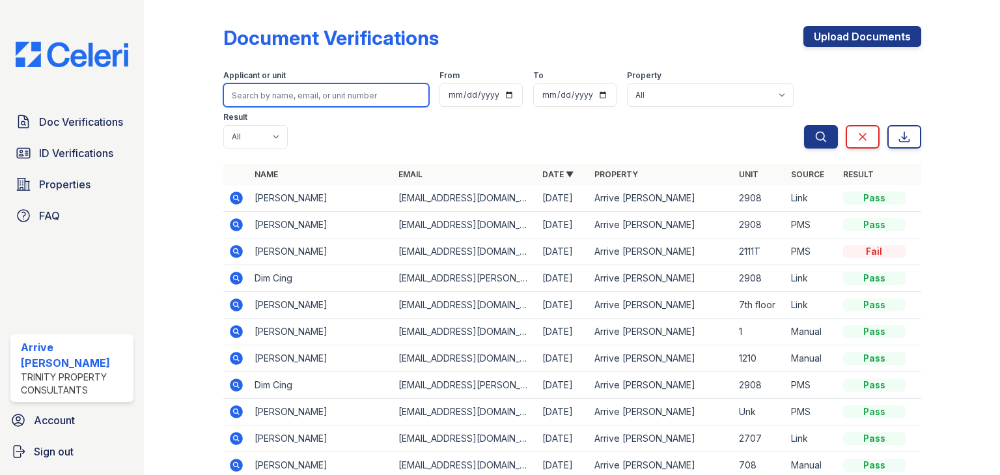
paste input "marquise"
type input "marquise"
click at [804, 125] on button "Search" at bounding box center [821, 136] width 34 height 23
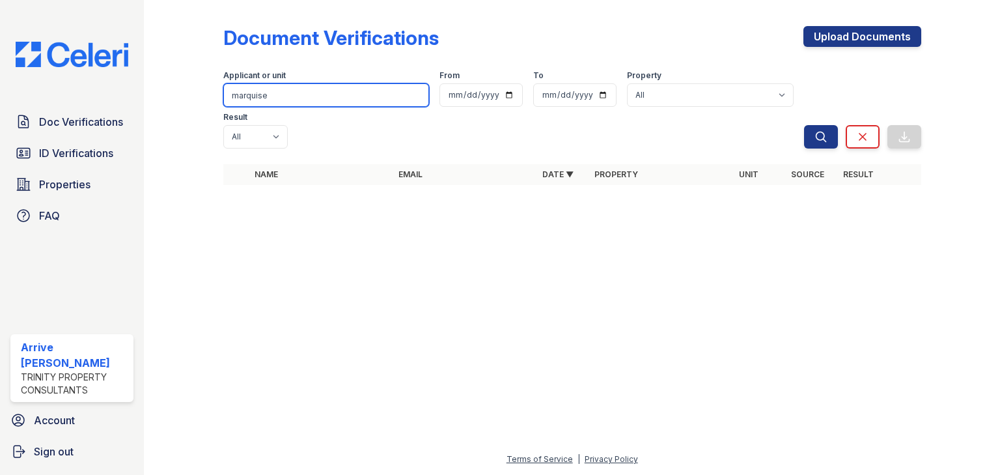
click at [294, 96] on input "marquise" at bounding box center [326, 94] width 206 height 23
type input "scott"
click at [804, 125] on button "Search" at bounding box center [821, 136] width 34 height 23
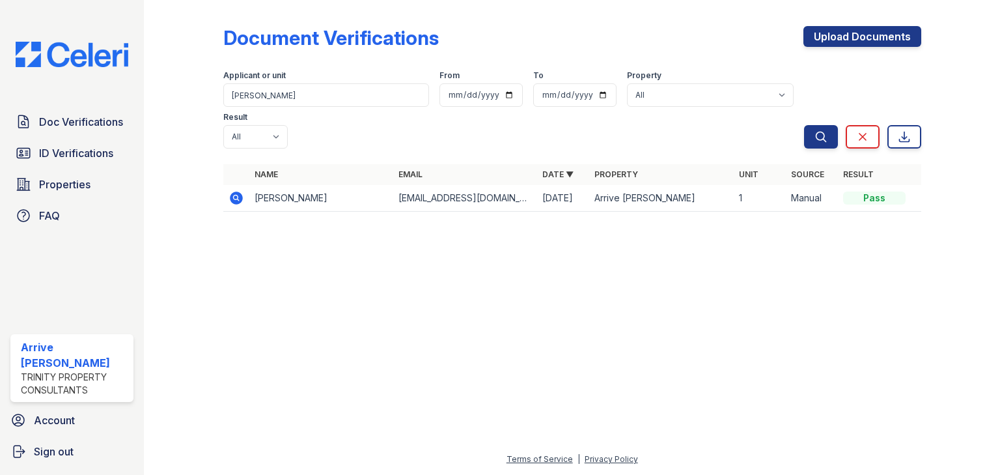
click at [230, 191] on icon at bounding box center [236, 197] width 13 height 13
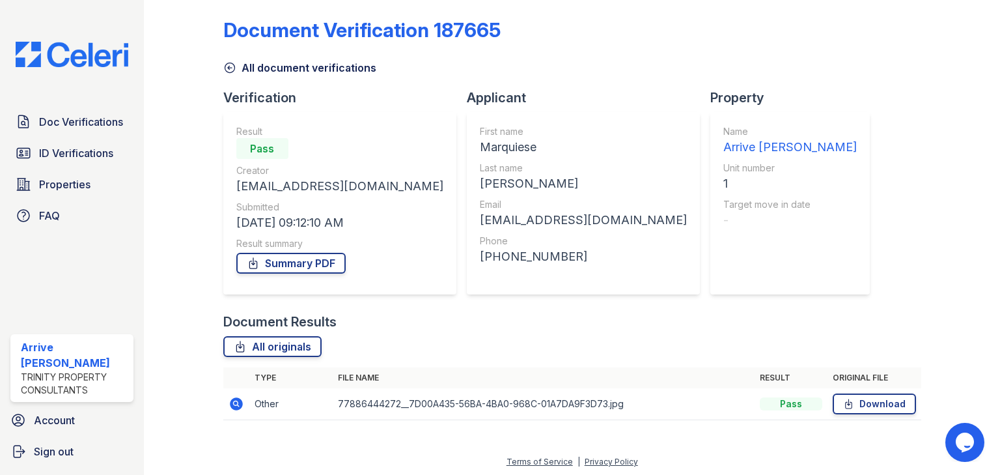
scroll to position [10, 0]
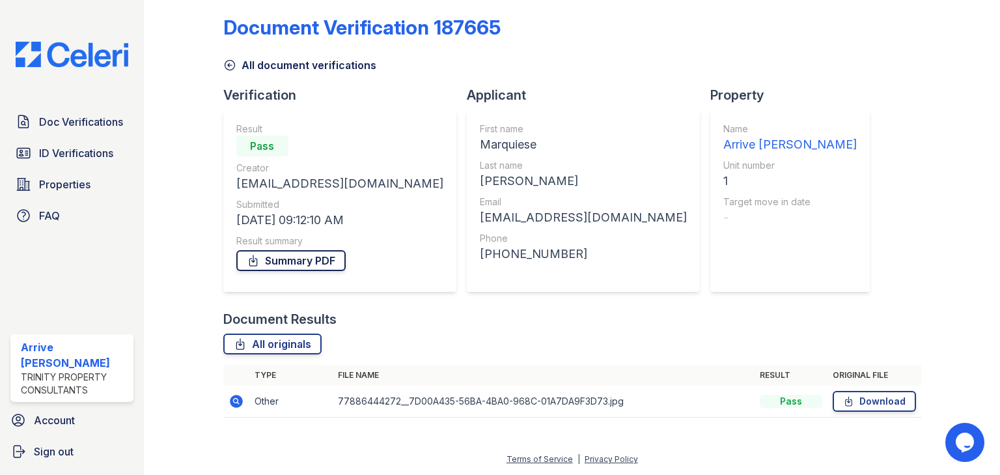
click at [298, 260] on link "Summary PDF" at bounding box center [290, 260] width 109 height 21
